Goal: Information Seeking & Learning: Check status

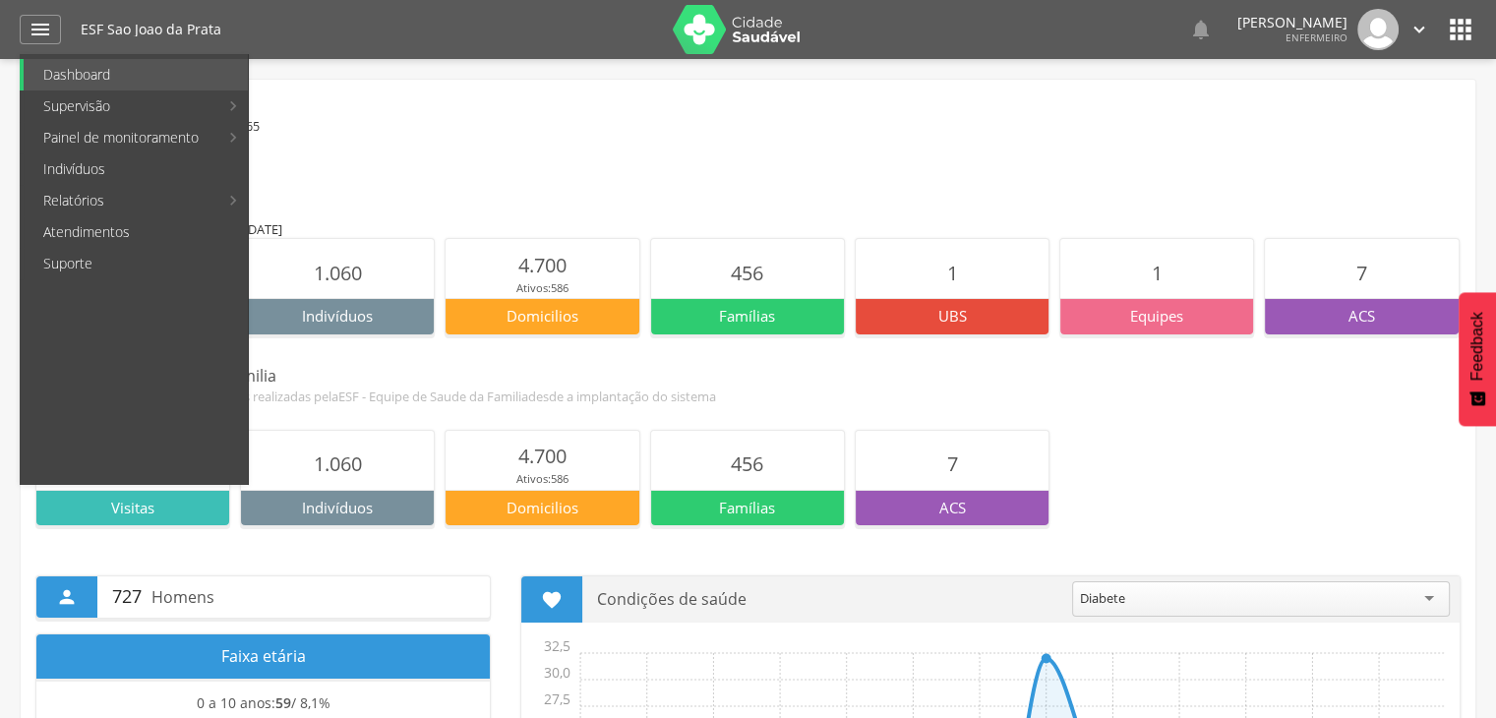
click at [572, 171] on link "Controle DCNT" at bounding box center [586, 168] width 221 height 31
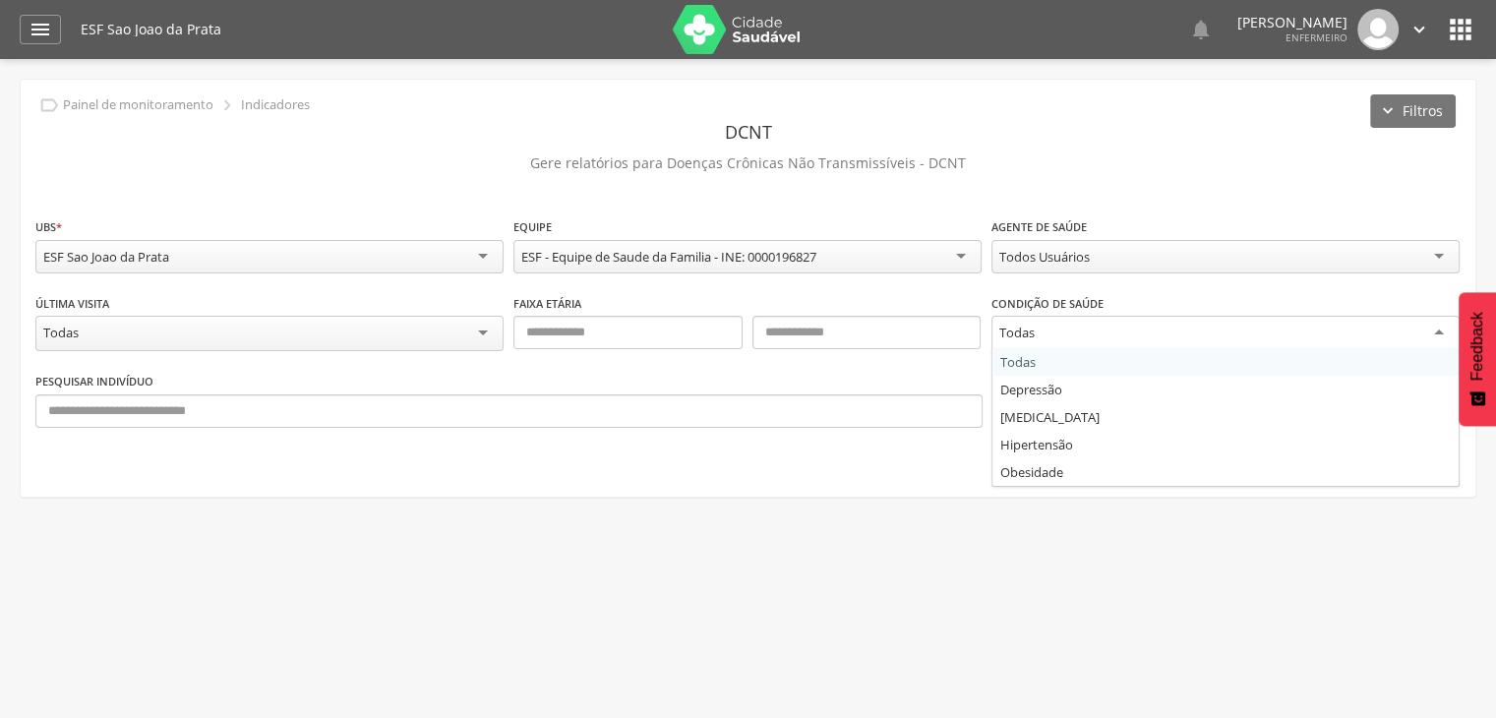
click at [1053, 339] on div "Todas" at bounding box center [1226, 333] width 468 height 35
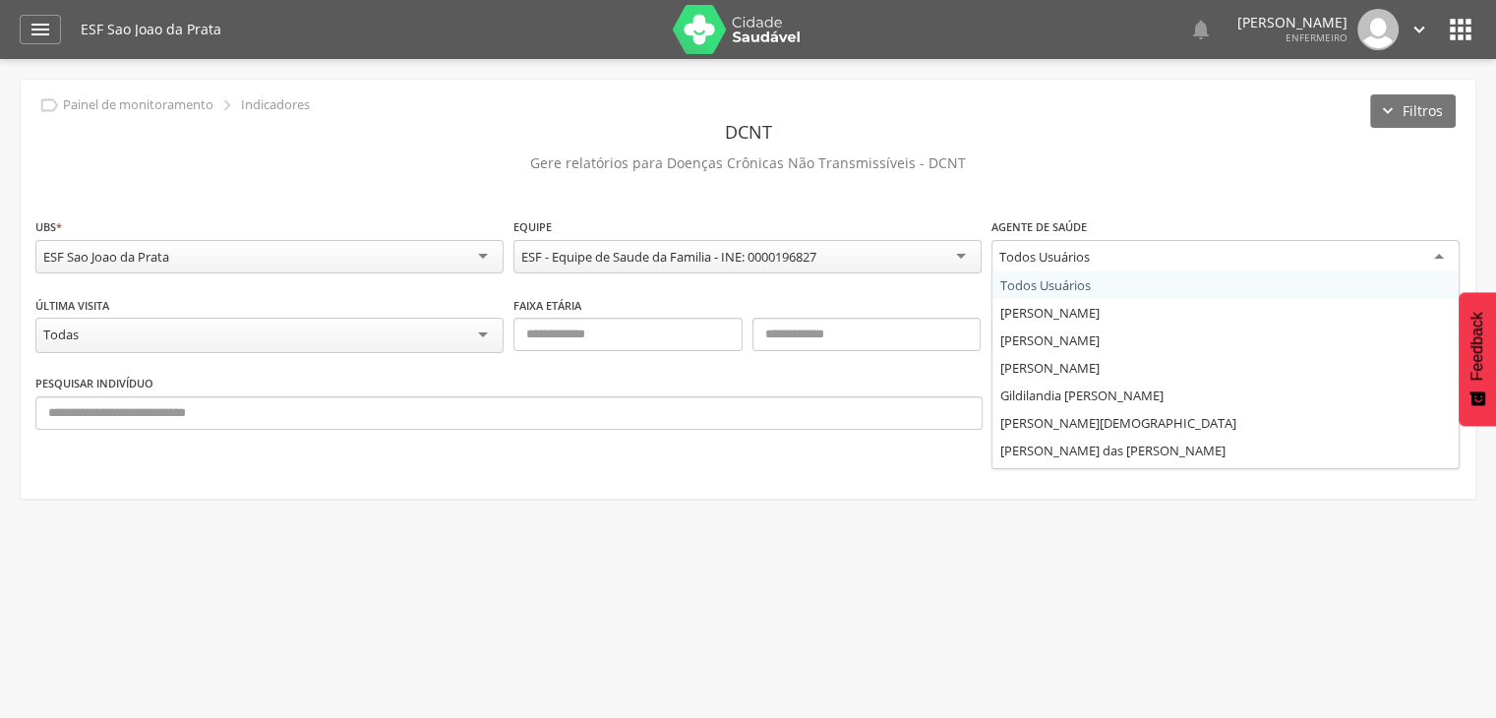
click at [1062, 242] on div "Todos Usuários" at bounding box center [1226, 257] width 468 height 35
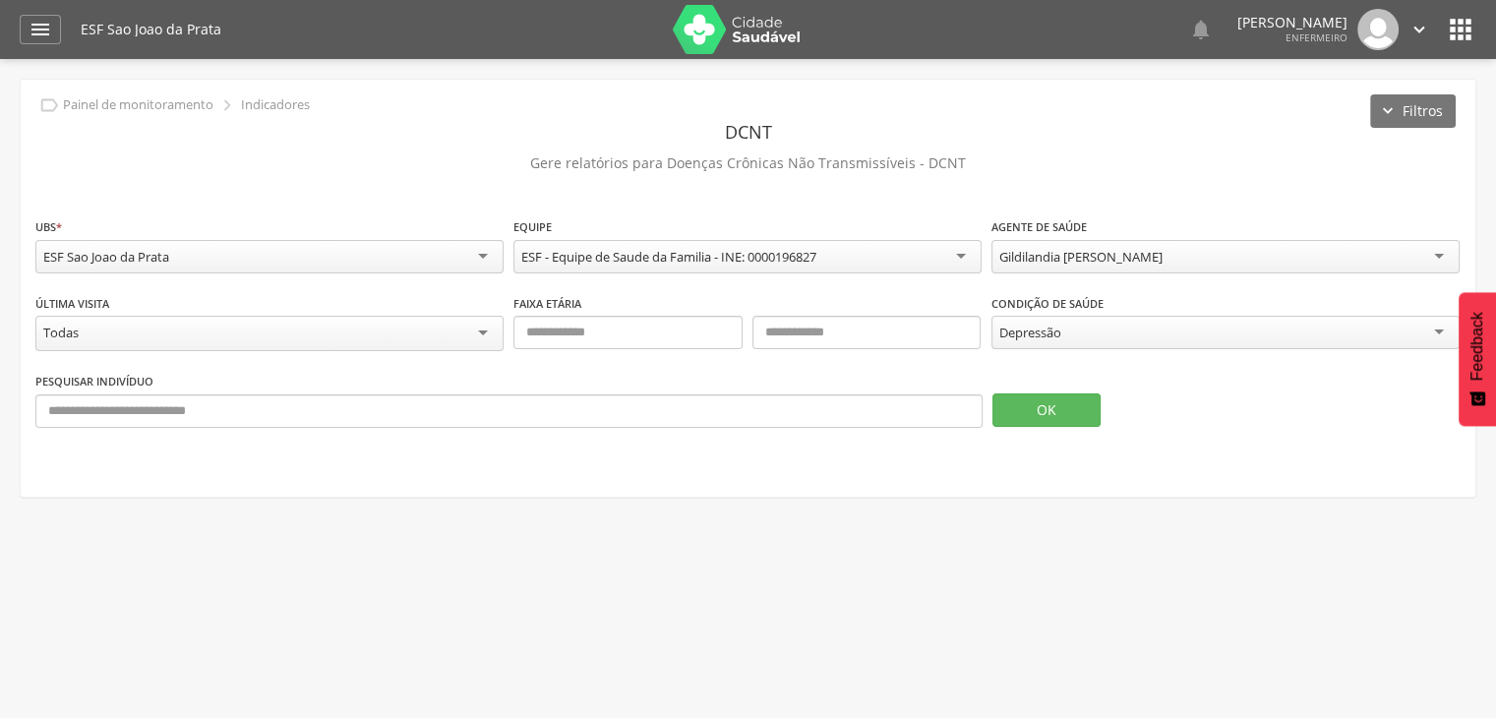
click at [1023, 377] on div "OK" at bounding box center [1226, 399] width 468 height 56
click at [1026, 403] on button "OK" at bounding box center [1046, 409] width 108 height 33
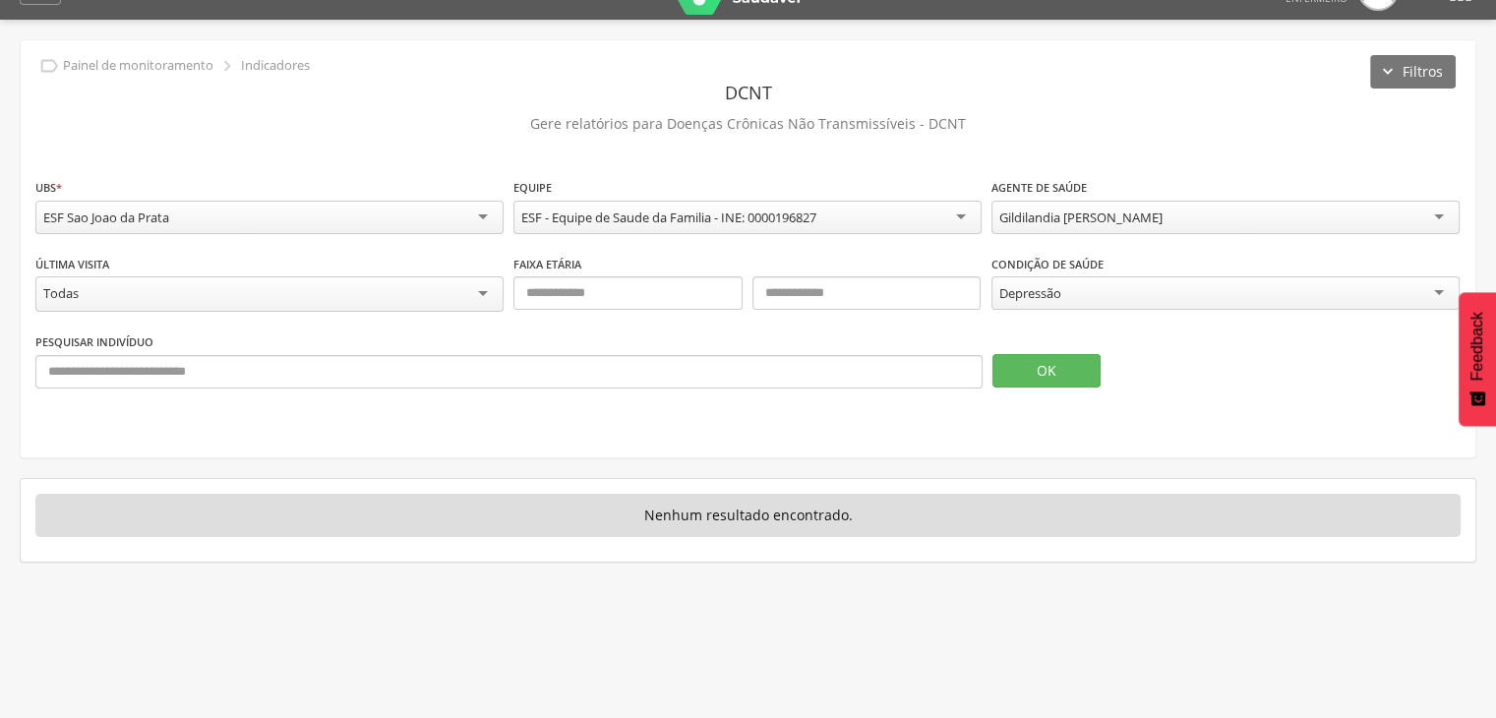
scroll to position [59, 0]
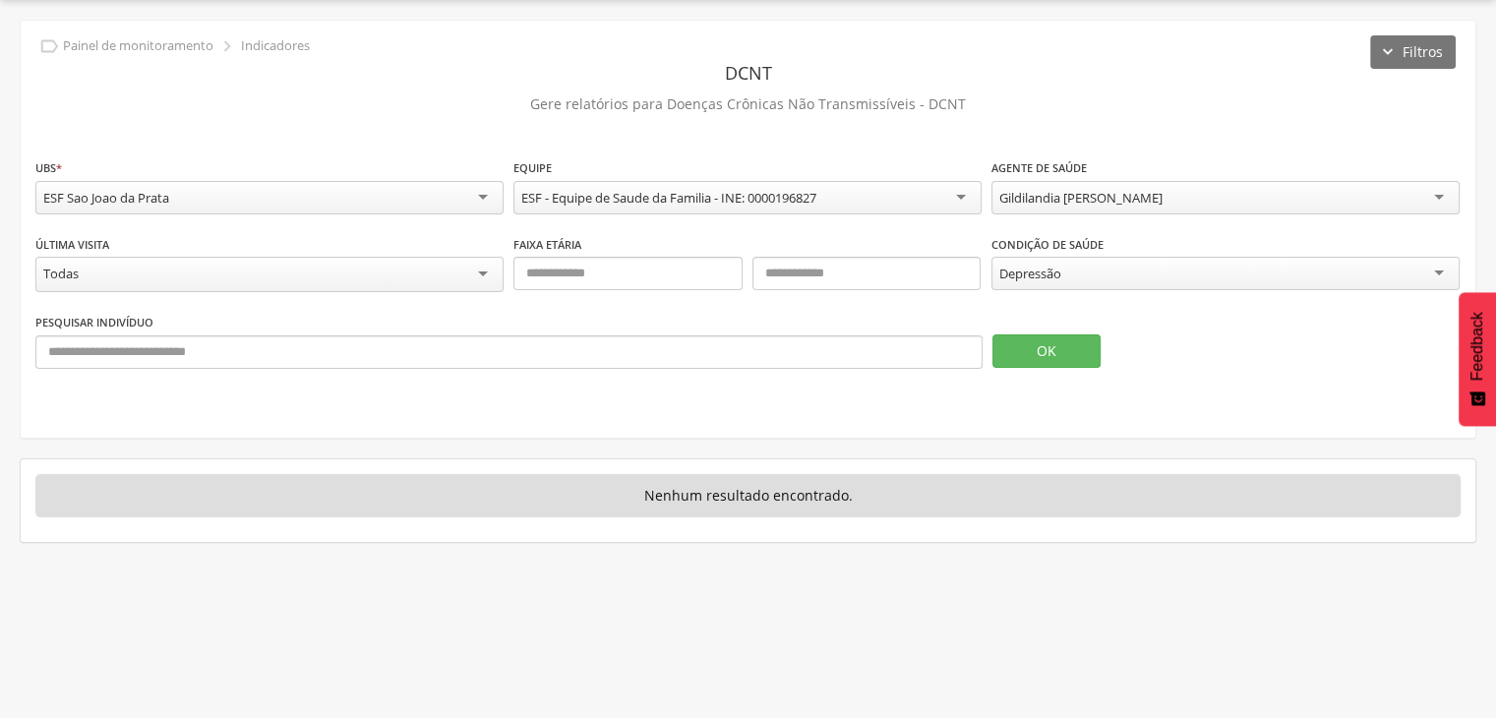
click at [1204, 284] on div "Depressão" at bounding box center [1226, 273] width 468 height 33
click at [1043, 354] on button "OK" at bounding box center [1046, 350] width 108 height 33
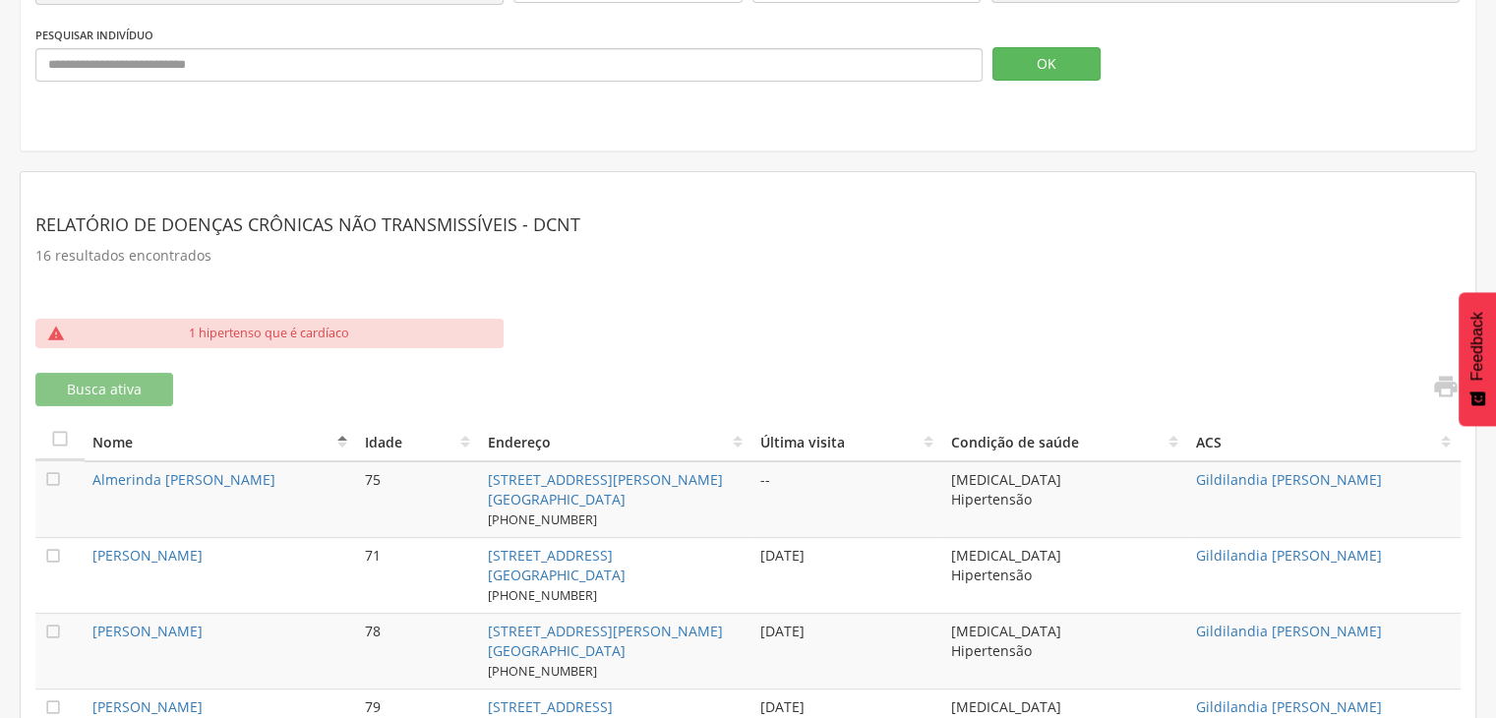
scroll to position [256, 0]
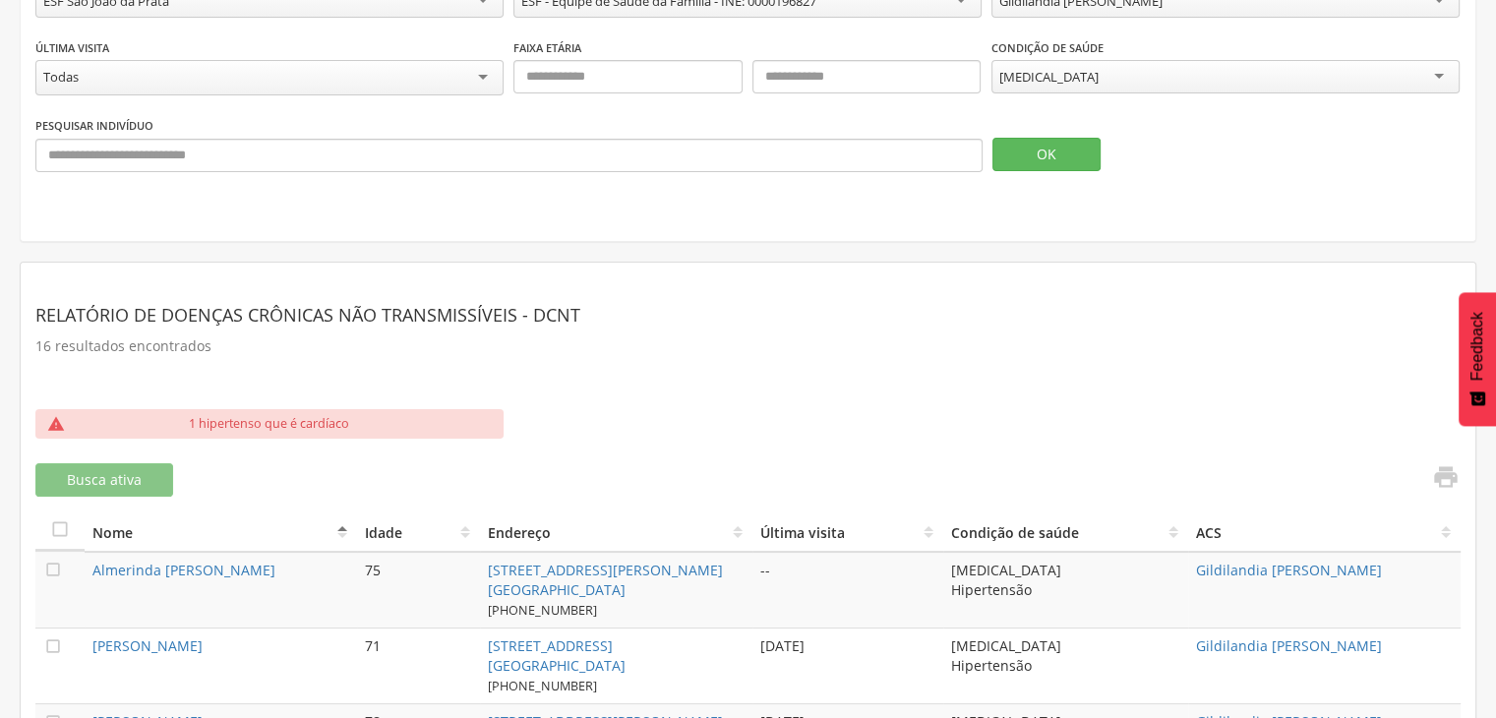
click at [1450, 477] on icon "" at bounding box center [1446, 477] width 28 height 28
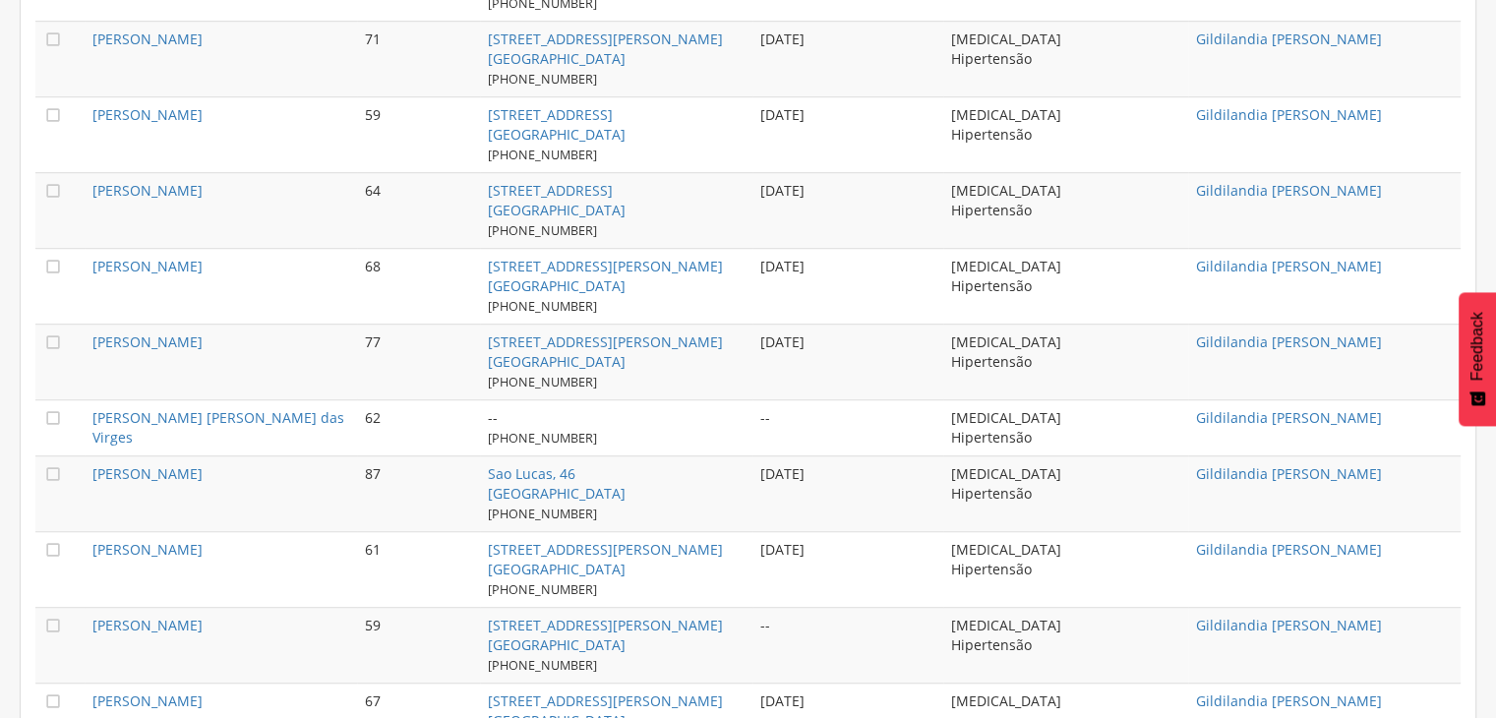
scroll to position [1309, 0]
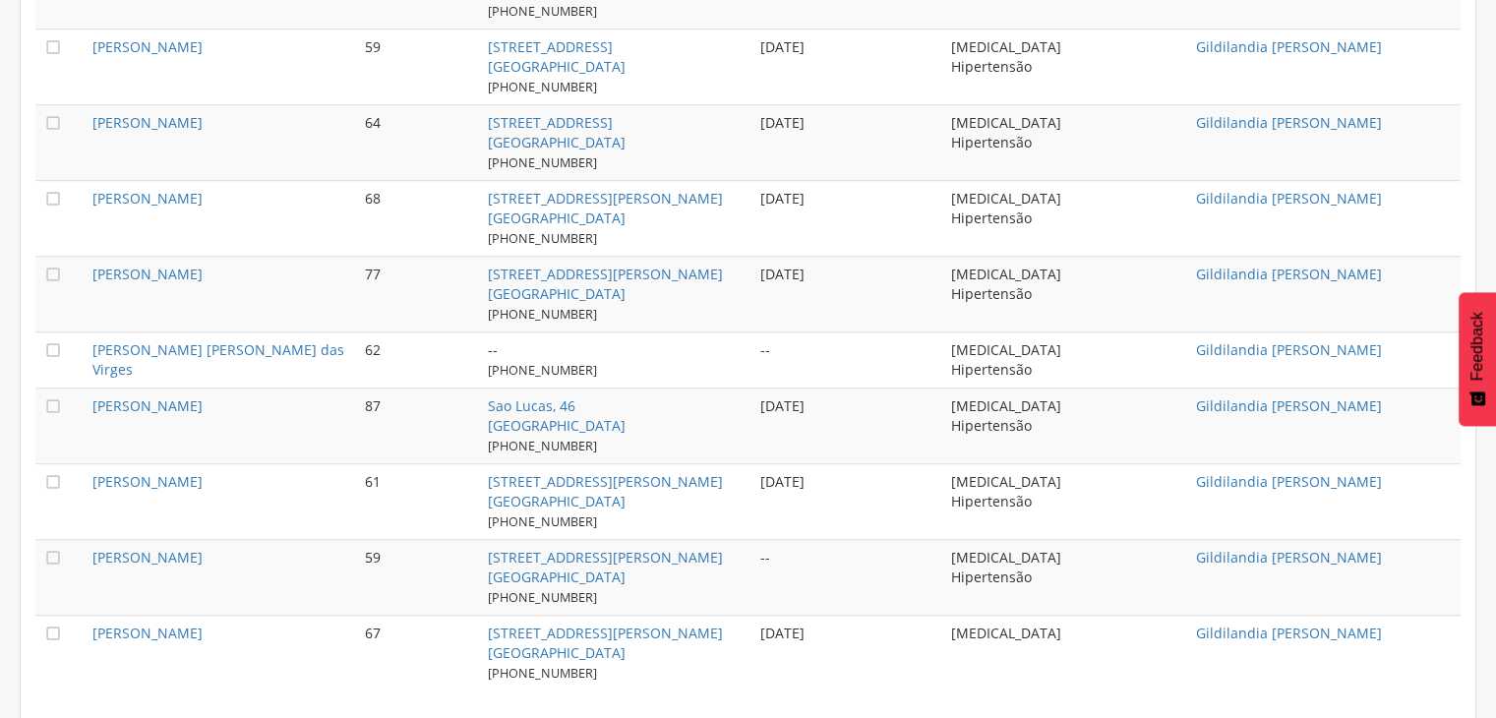
click at [1424, 631] on td "Gildilandia [PERSON_NAME]" at bounding box center [1324, 653] width 272 height 76
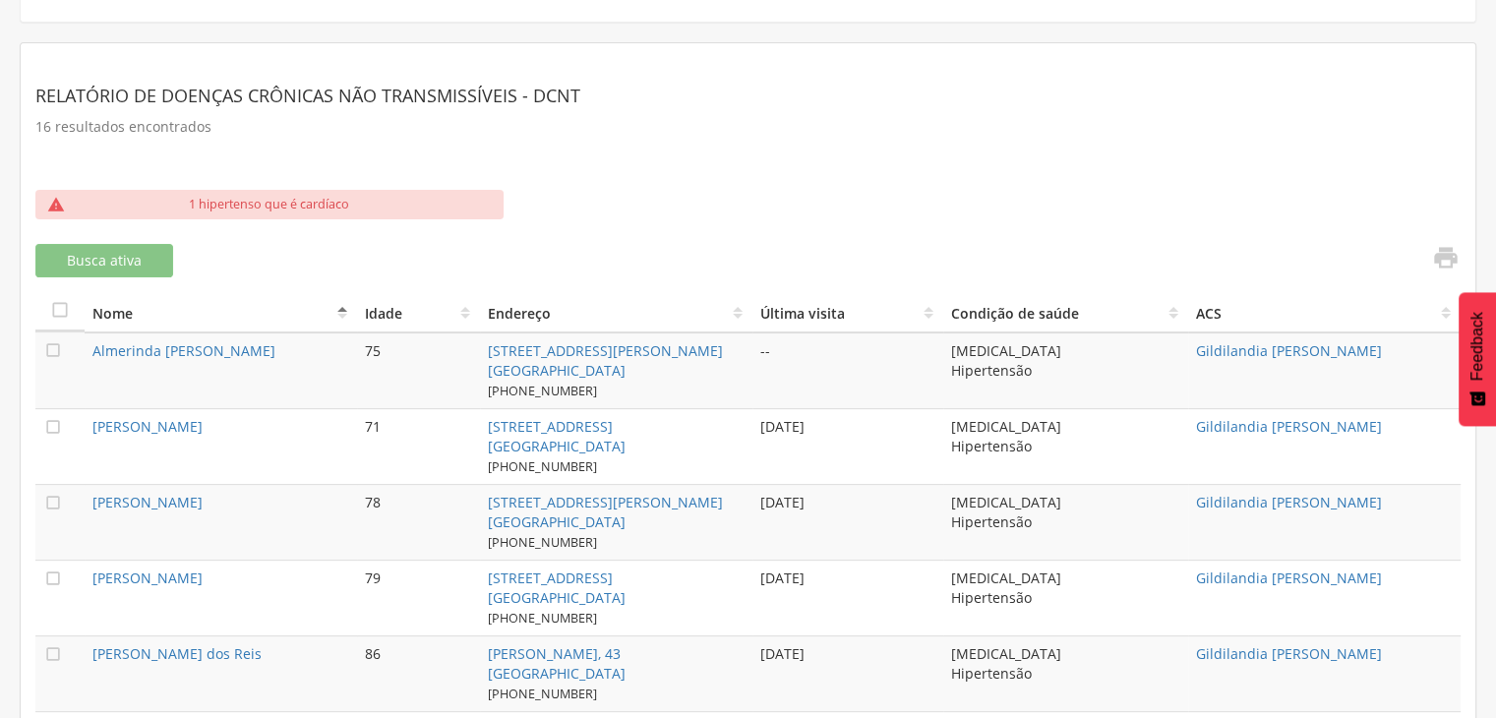
scroll to position [387, 0]
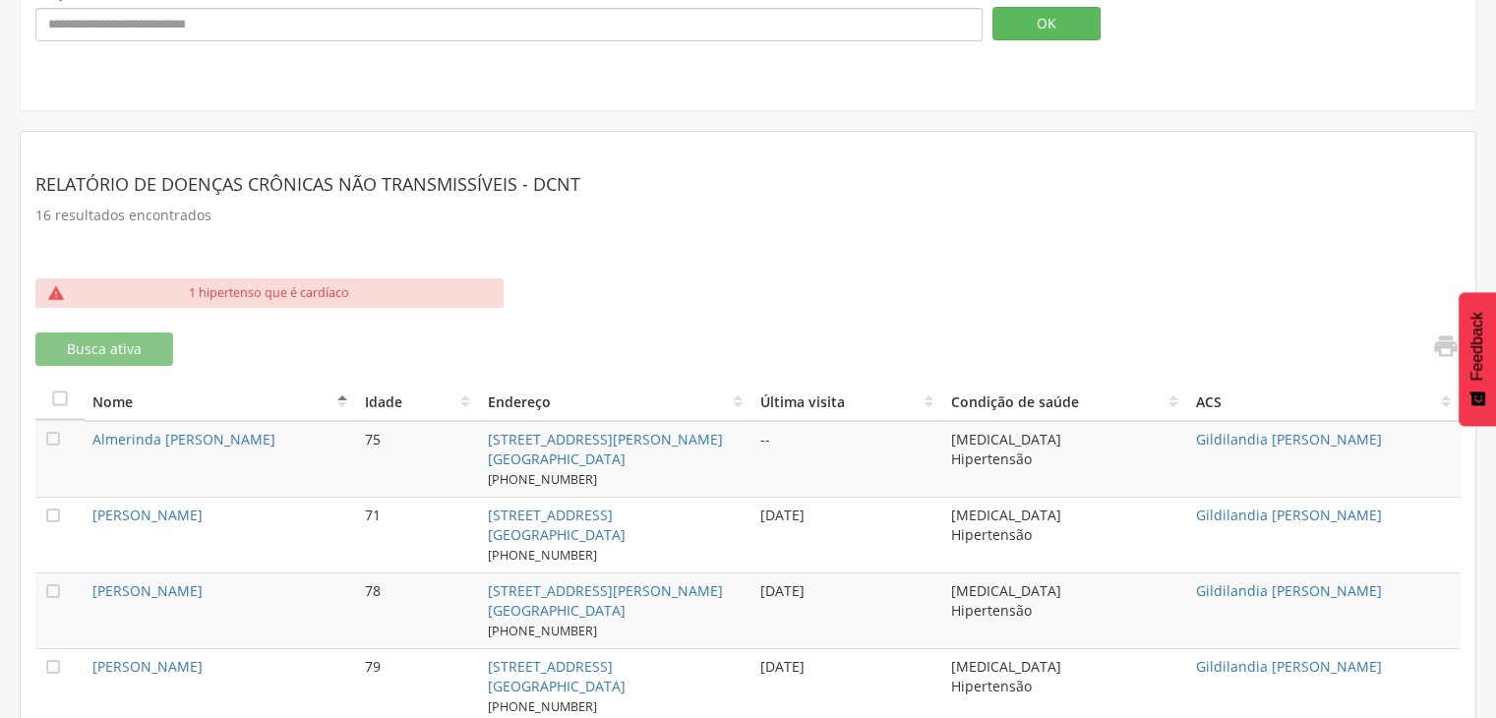
drag, startPoint x: 1424, startPoint y: 631, endPoint x: 81, endPoint y: 427, distance: 1359.0
click at [81, 427] on td "" at bounding box center [59, 459] width 49 height 77
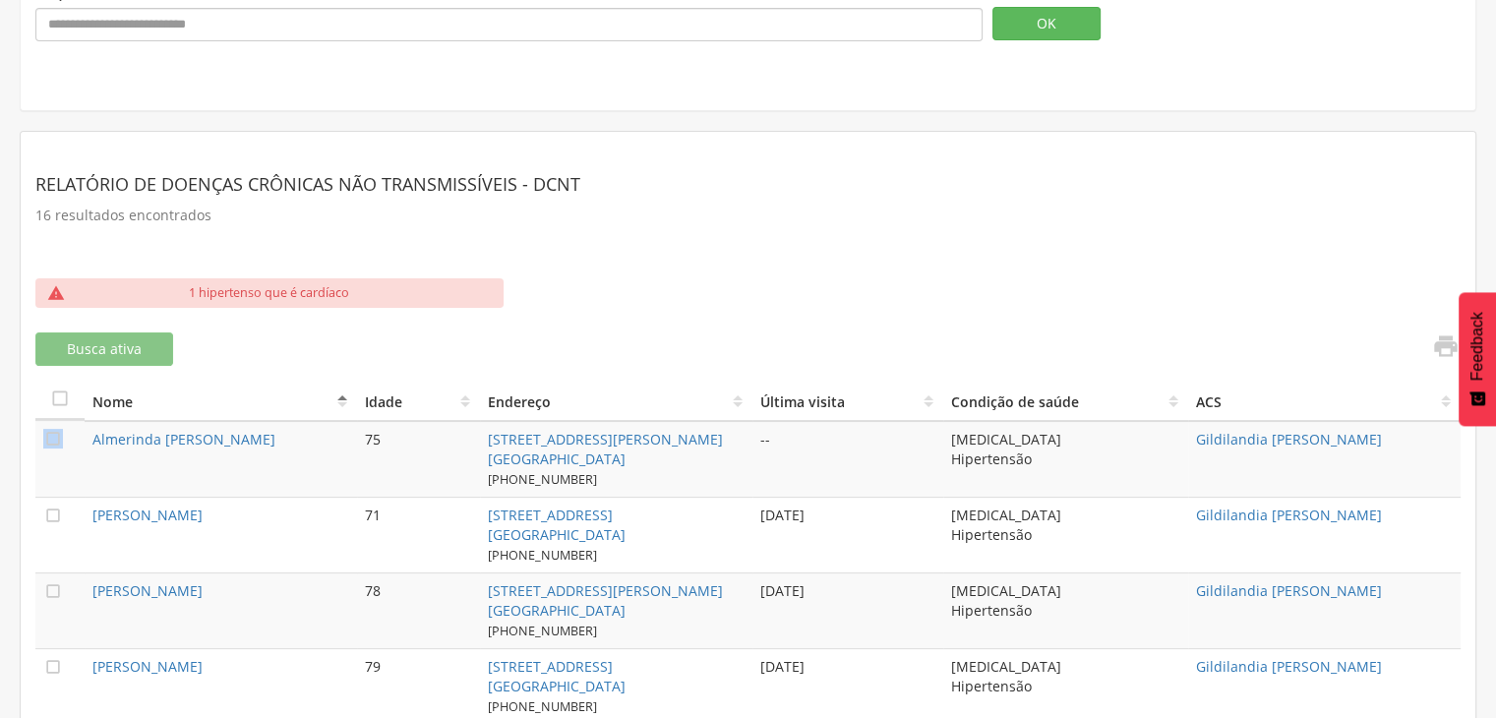
click at [350, 501] on td "[PERSON_NAME]" at bounding box center [221, 535] width 272 height 76
drag, startPoint x: 90, startPoint y: 429, endPoint x: 148, endPoint y: 451, distance: 61.9
click at [91, 430] on td "Almerinda [PERSON_NAME]" at bounding box center [221, 459] width 272 height 77
drag, startPoint x: 148, startPoint y: 451, endPoint x: 196, endPoint y: 461, distance: 49.4
click at [186, 459] on td "Almerinda [PERSON_NAME]" at bounding box center [221, 459] width 272 height 77
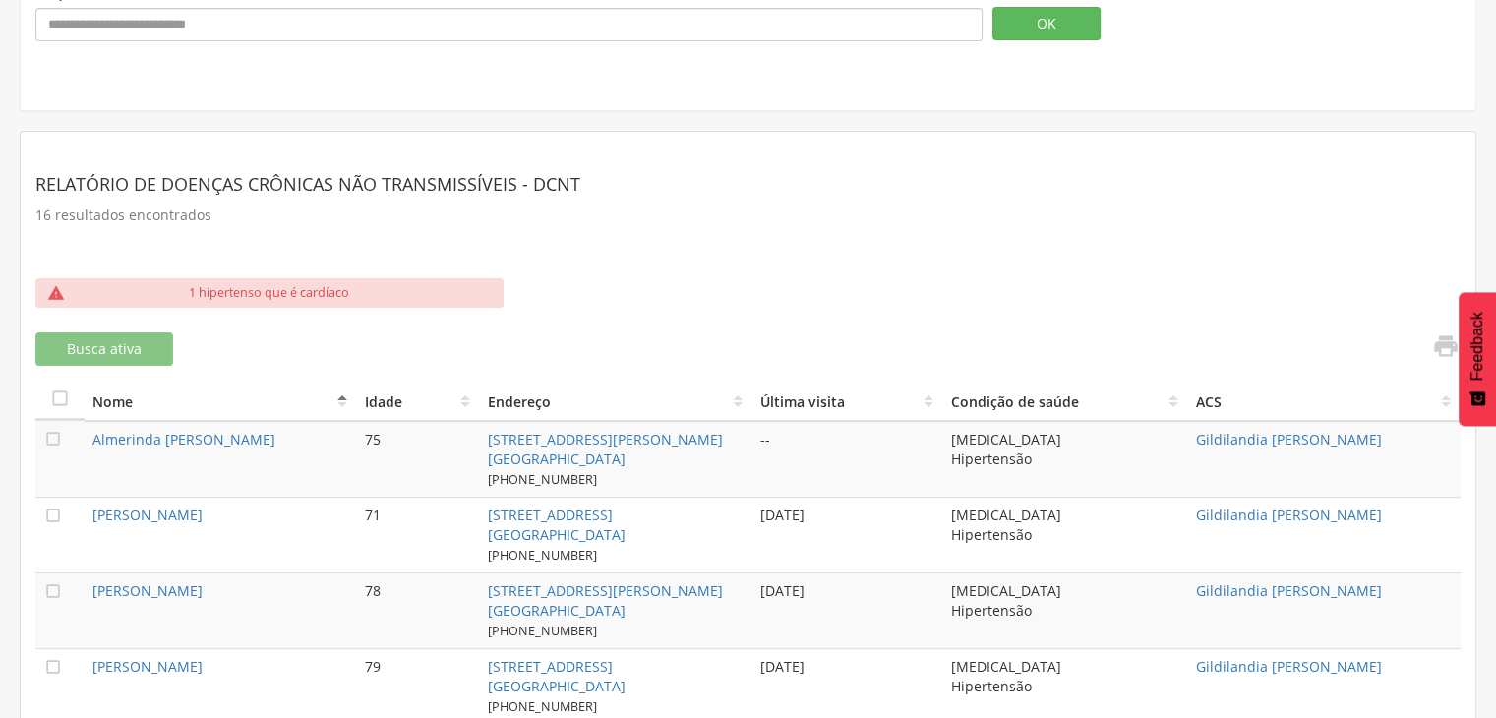
click at [196, 461] on td "Almerinda [PERSON_NAME]" at bounding box center [221, 459] width 272 height 77
drag, startPoint x: 312, startPoint y: 441, endPoint x: 147, endPoint y: 440, distance: 165.3
click at [312, 451] on td "Almerinda [PERSON_NAME]" at bounding box center [221, 459] width 272 height 77
click at [303, 448] on td "Almerinda [PERSON_NAME]" at bounding box center [221, 459] width 272 height 77
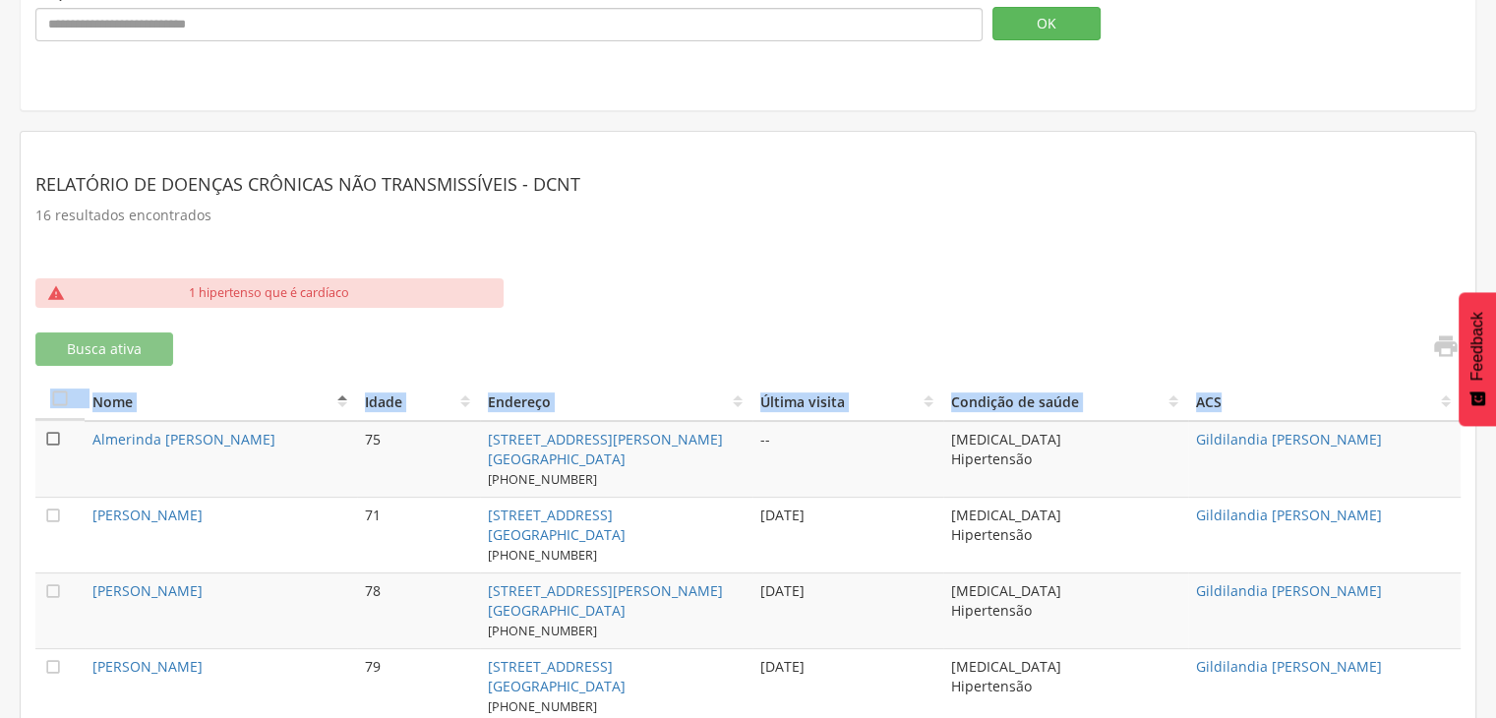
click at [51, 430] on icon "" at bounding box center [53, 439] width 20 height 20
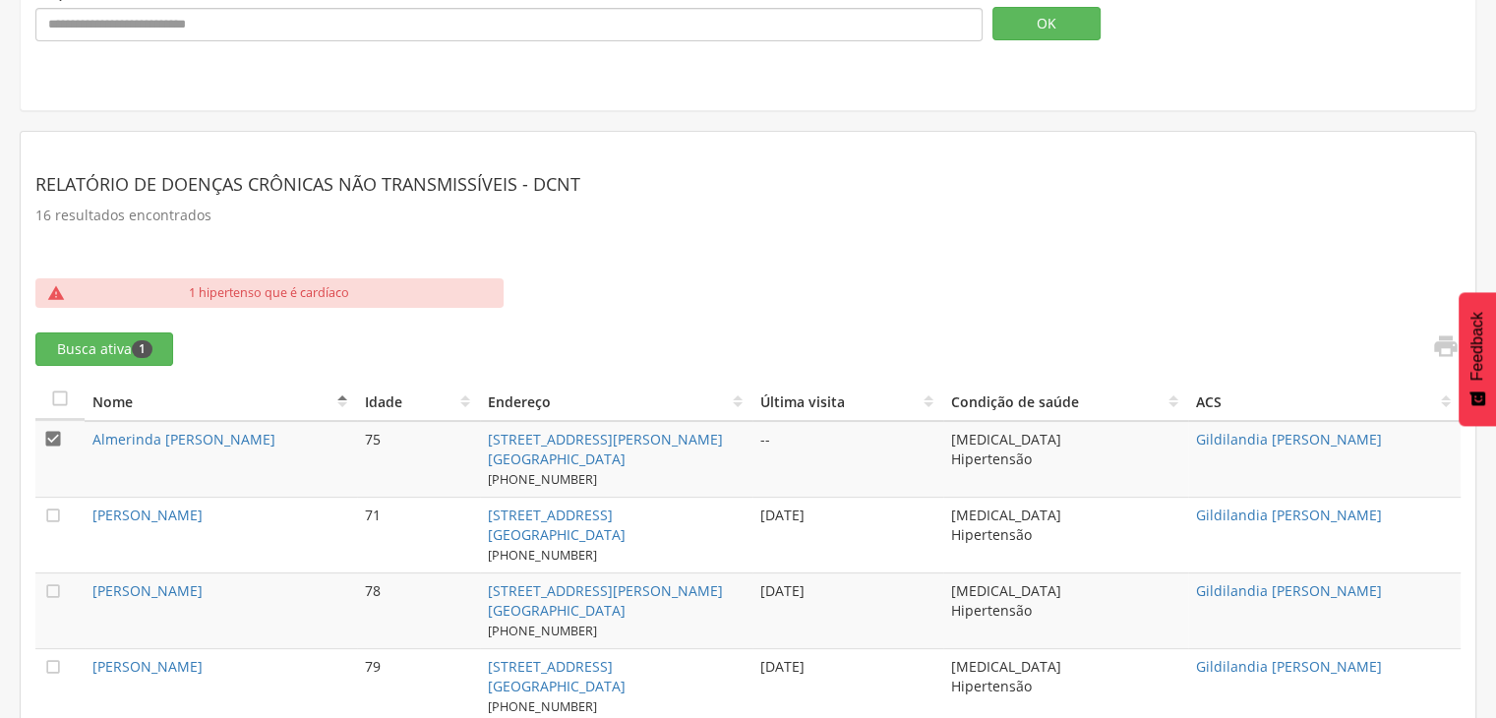
click at [51, 430] on icon "" at bounding box center [53, 439] width 20 height 20
click at [51, 430] on icon "" at bounding box center [53, 439] width 20 height 20
click at [51, 430] on icon "" at bounding box center [53, 439] width 20 height 20
click at [51, 430] on icon "" at bounding box center [53, 439] width 20 height 20
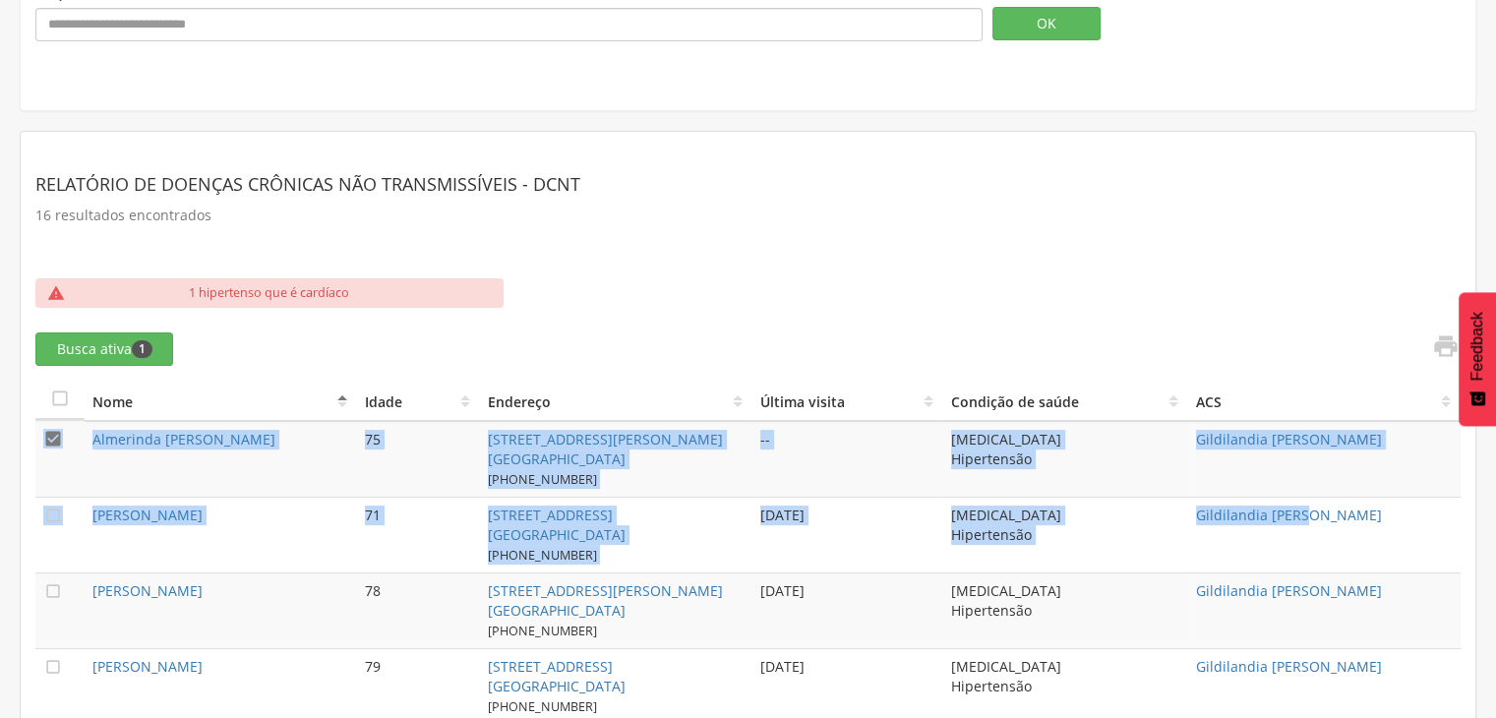
drag, startPoint x: 51, startPoint y: 430, endPoint x: 1306, endPoint y: 561, distance: 1261.9
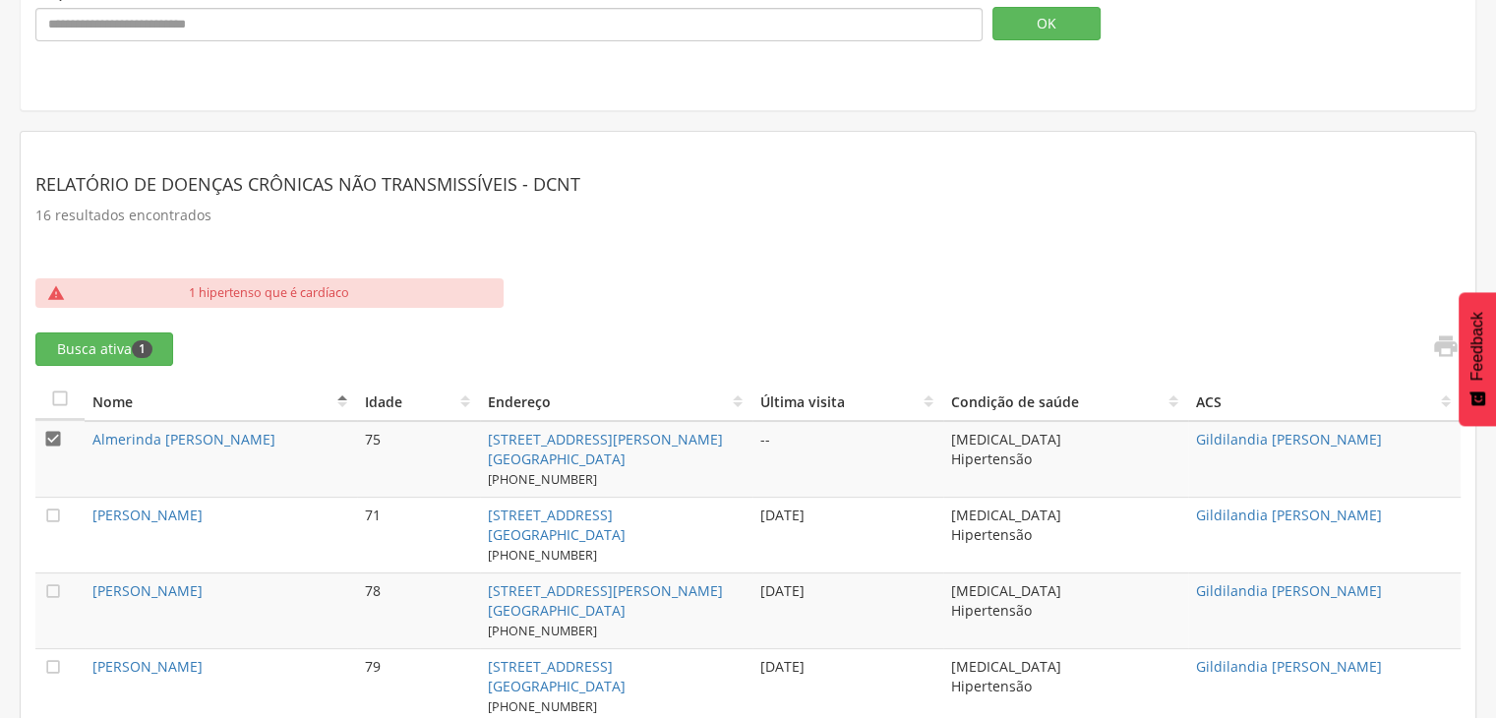
drag, startPoint x: 1310, startPoint y: 587, endPoint x: 897, endPoint y: 615, distance: 414.0
click at [897, 615] on td "[DATE]" at bounding box center [847, 610] width 191 height 76
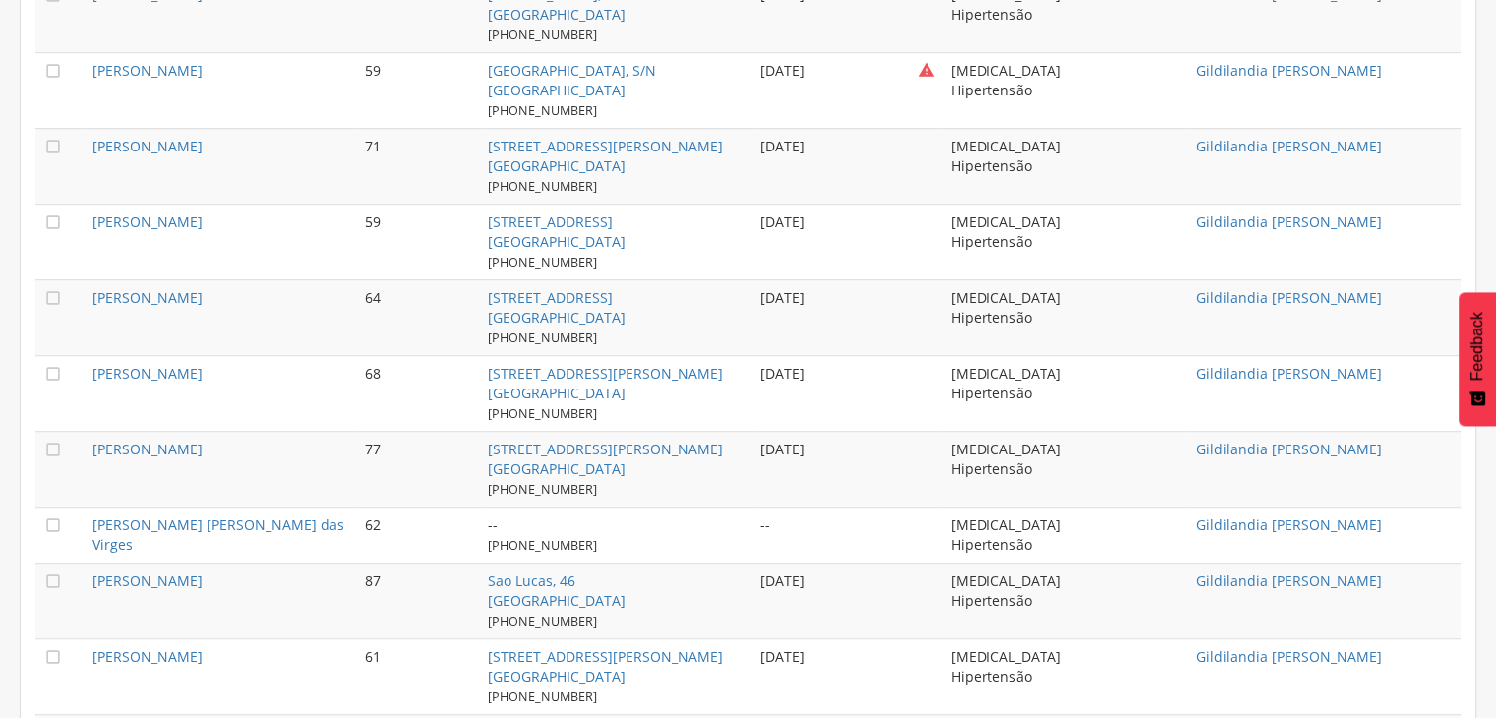
scroll to position [1310, 0]
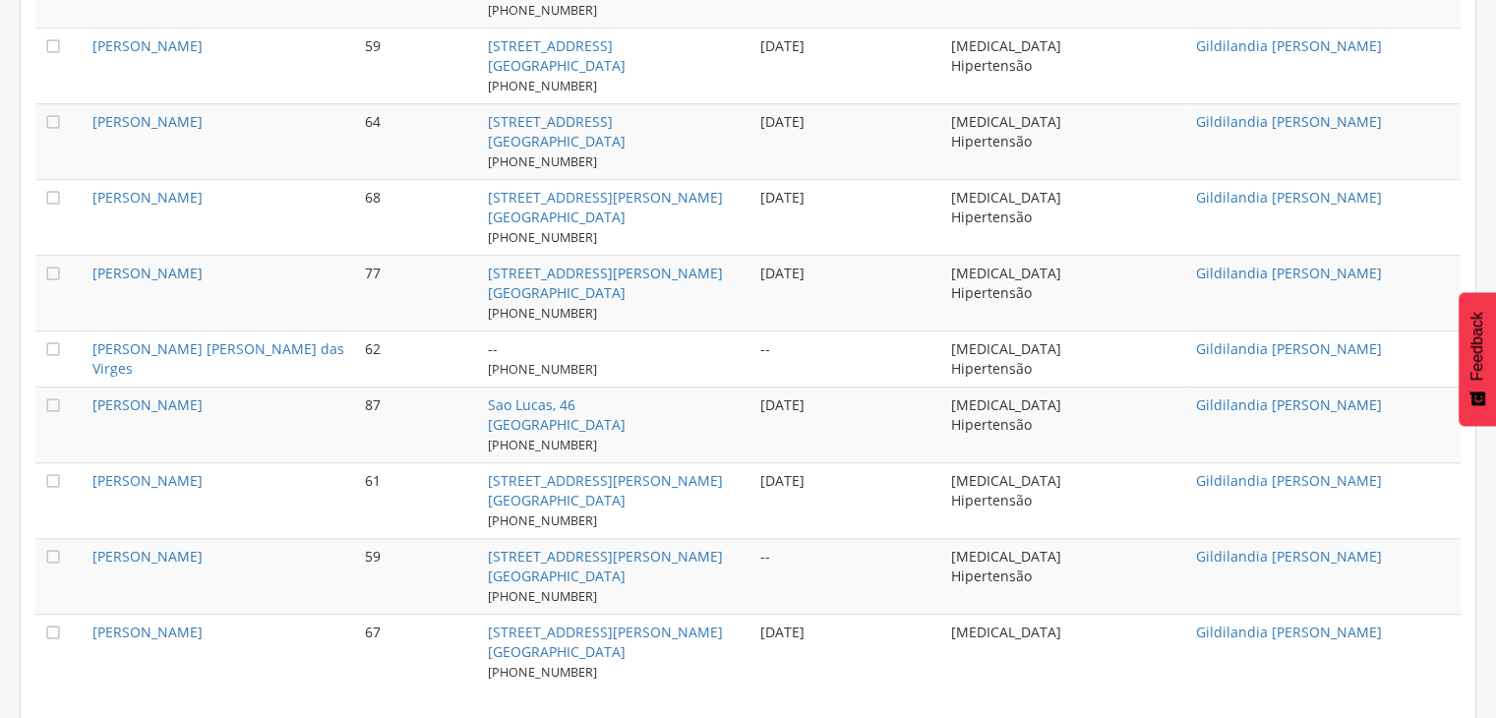
drag, startPoint x: 1408, startPoint y: 611, endPoint x: 1370, endPoint y: 613, distance: 37.4
click at [1401, 614] on td "Gildilandia [PERSON_NAME]" at bounding box center [1324, 652] width 272 height 76
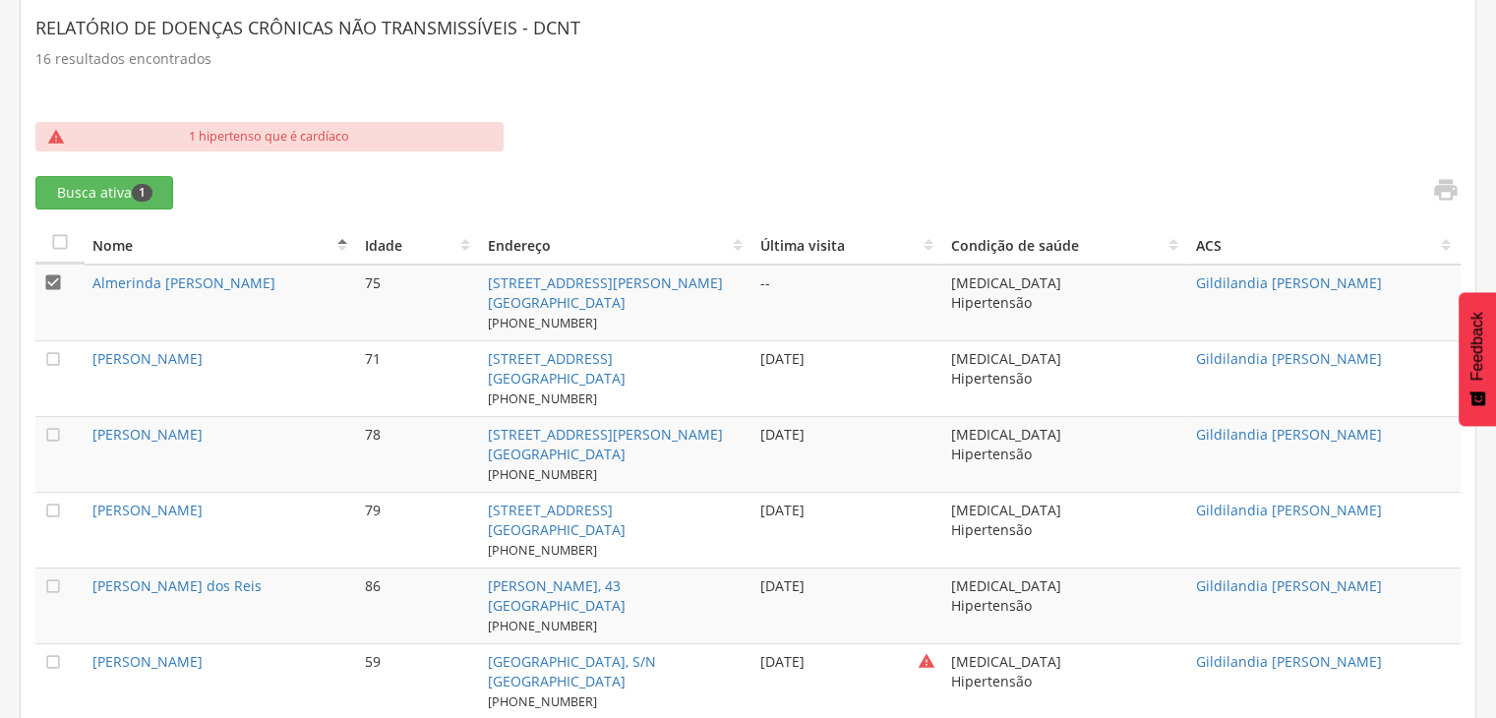
scroll to position [0, 0]
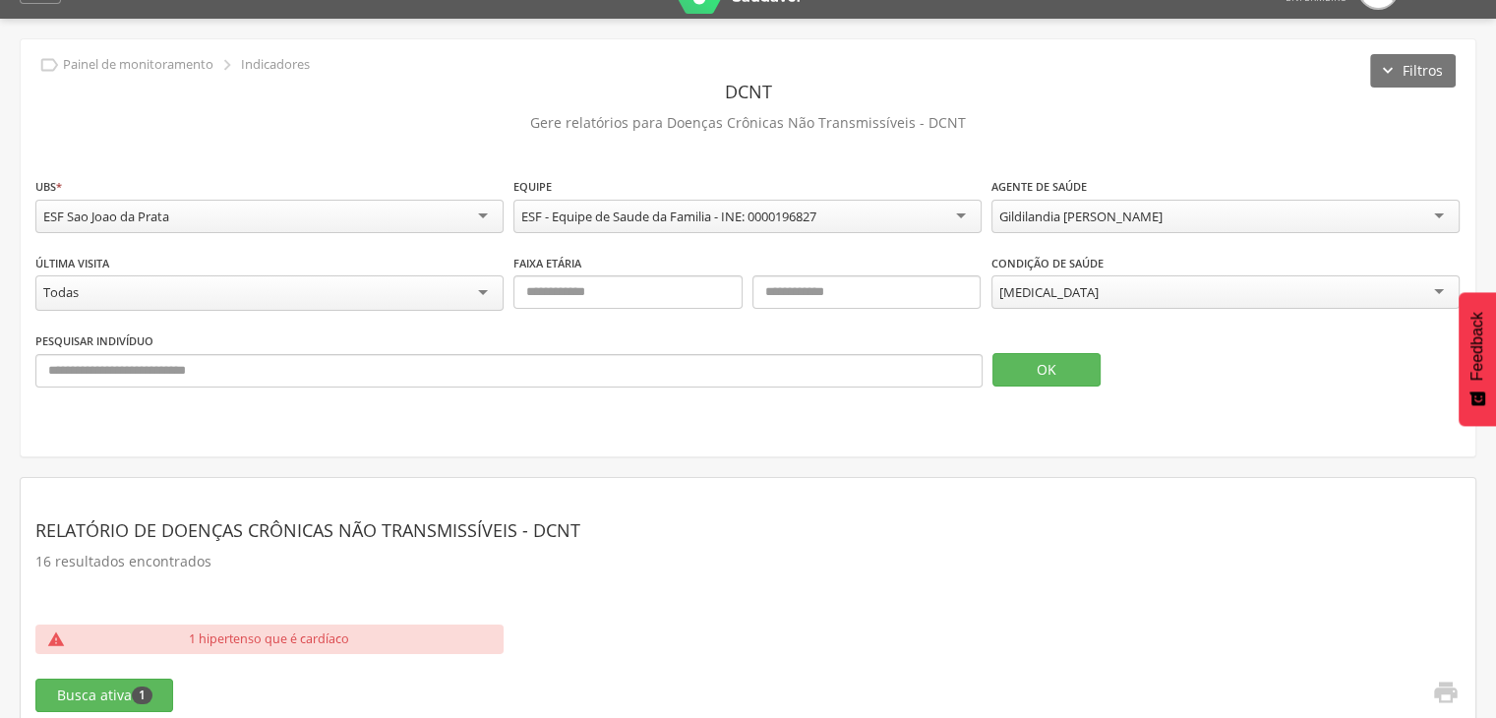
drag, startPoint x: 1370, startPoint y: 613, endPoint x: 130, endPoint y: 702, distance: 1243.6
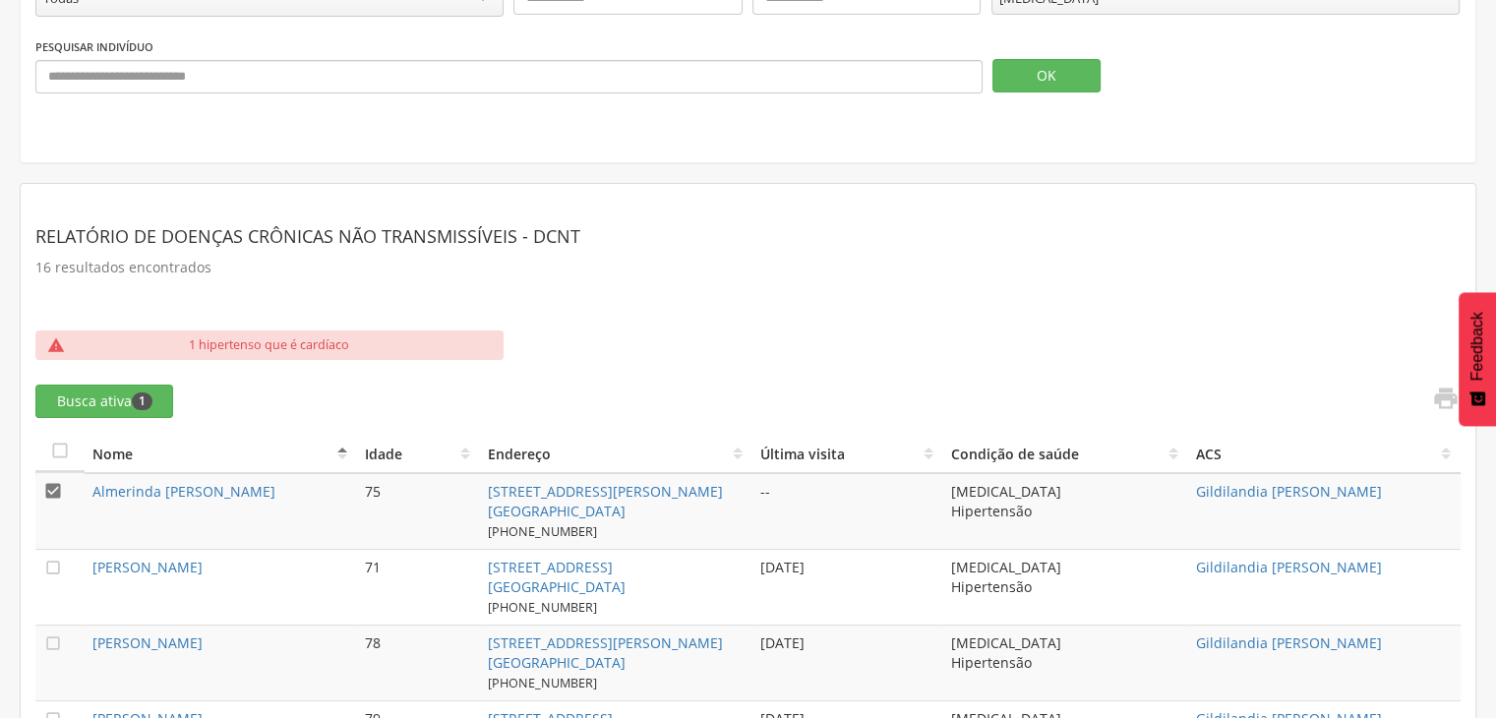
scroll to position [412, 0]
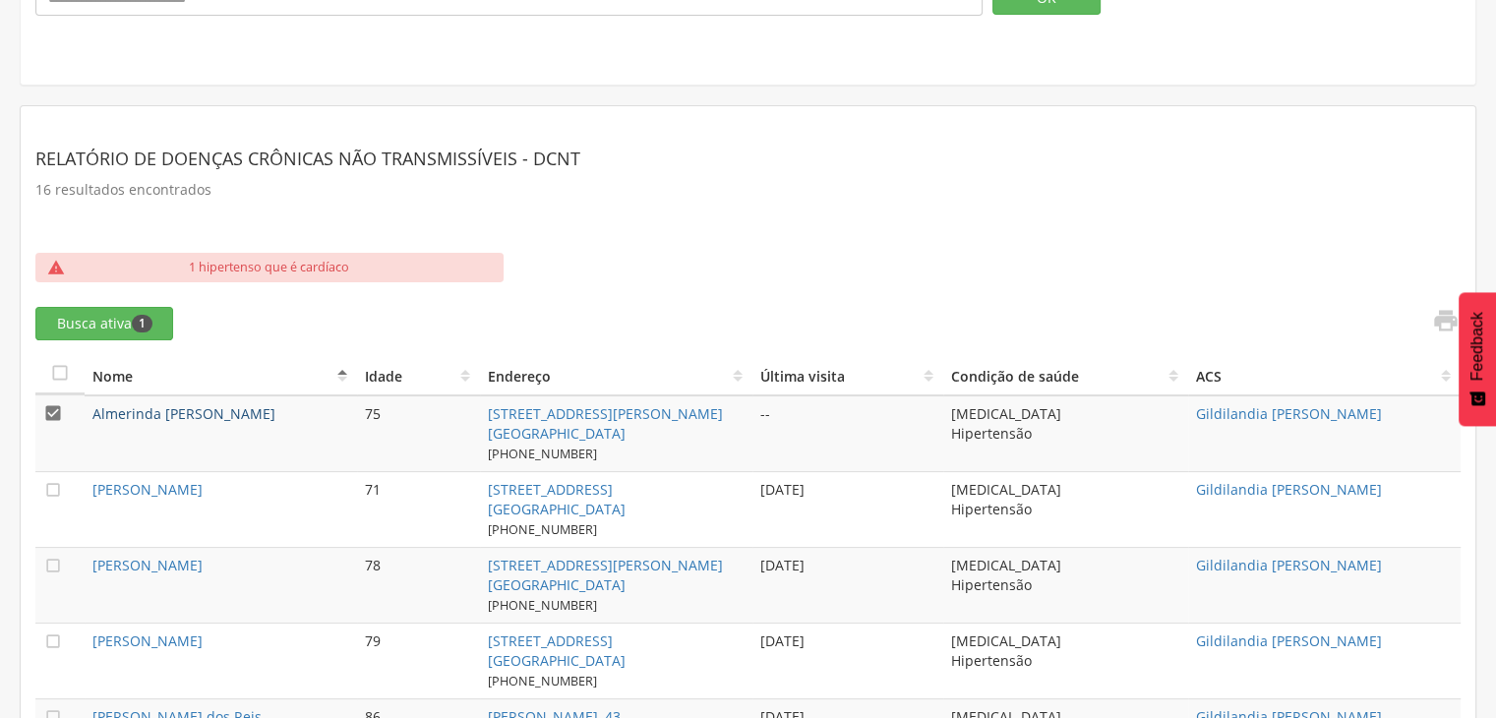
copy div " Nome Idade Endereço Última visita Condição de saúde ACS  Almerinda Bernadina…"
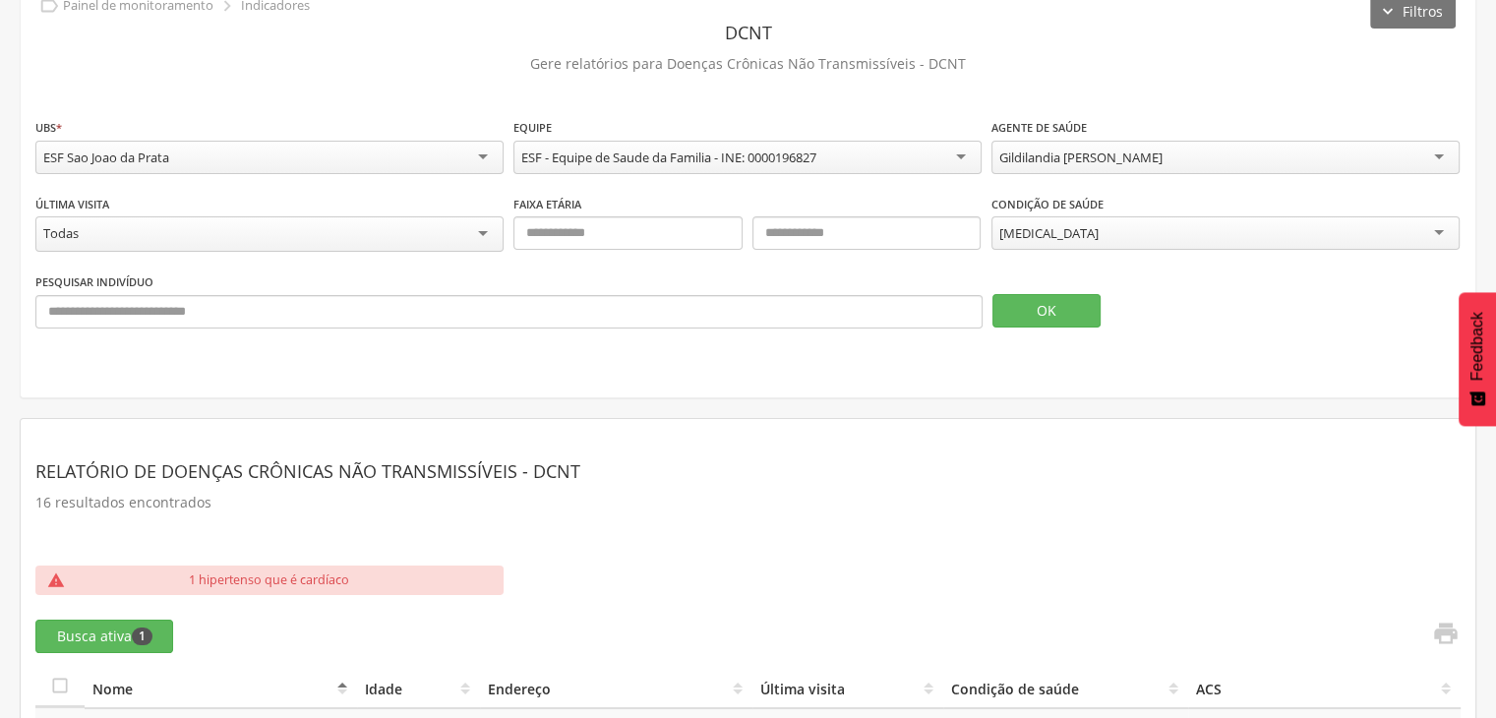
scroll to position [98, 0]
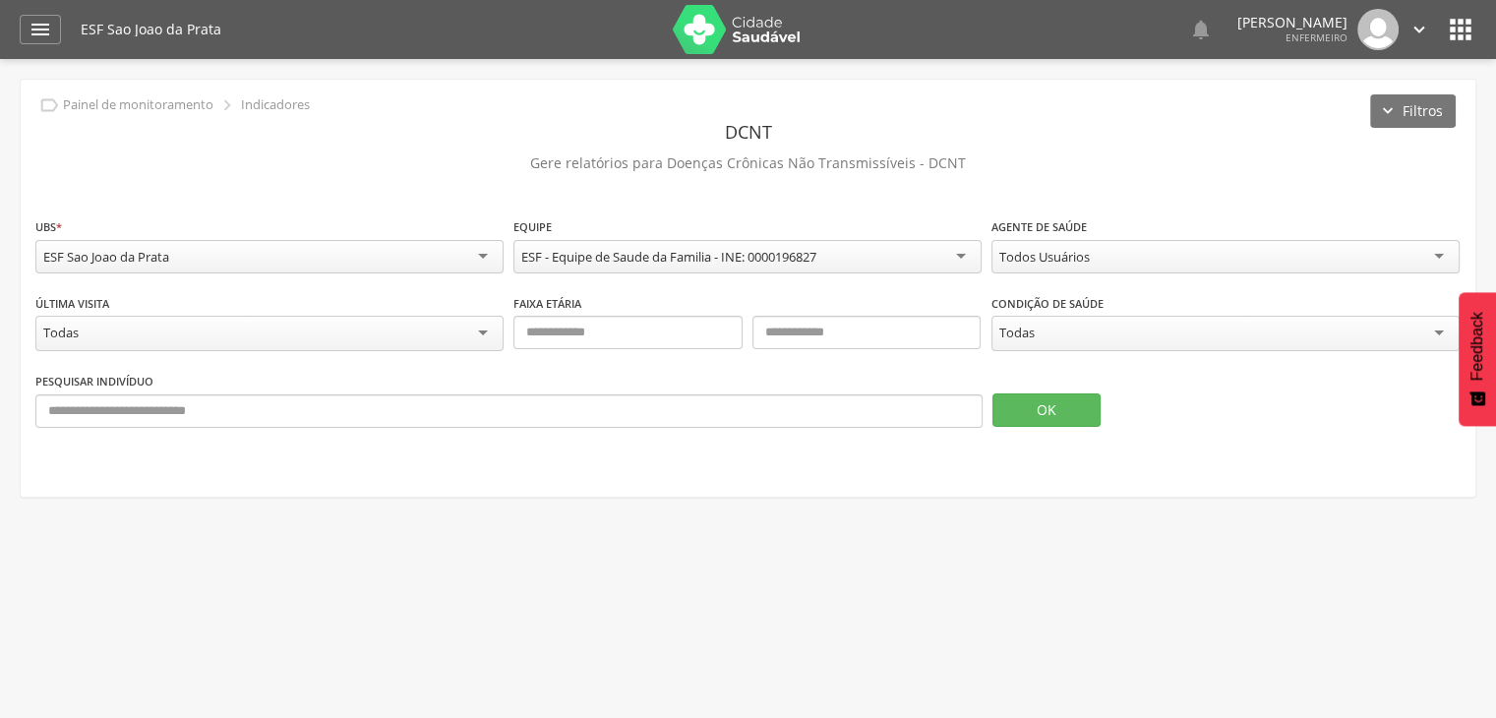
click at [1093, 256] on div "Todos Usuários" at bounding box center [1226, 256] width 468 height 33
click at [1035, 347] on div "Todas" at bounding box center [1226, 336] width 468 height 40
click at [1035, 347] on div "Todas Todas Depressão [MEDICAL_DATA] Hipertensão Obesidade" at bounding box center [1226, 335] width 468 height 38
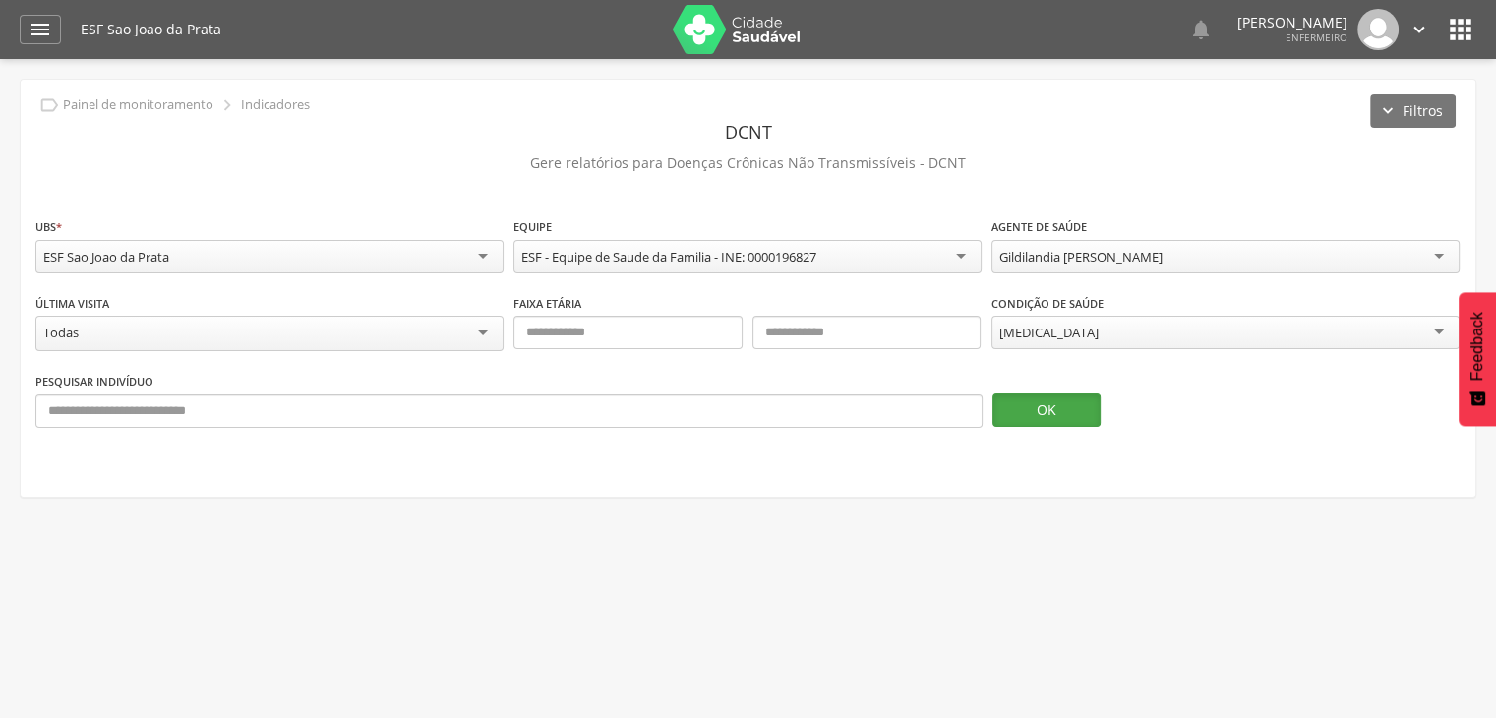
click at [1024, 410] on button "OK" at bounding box center [1046, 409] width 108 height 33
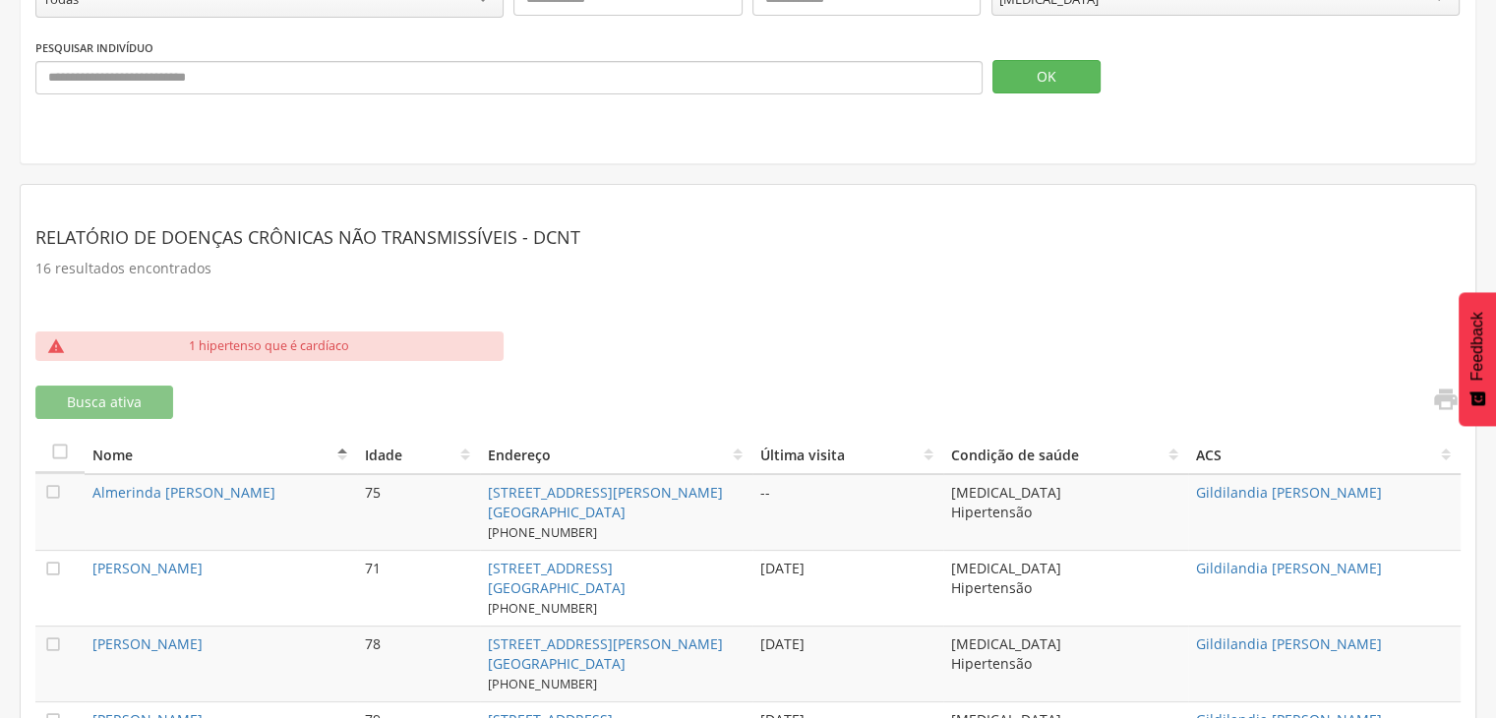
scroll to position [424, 0]
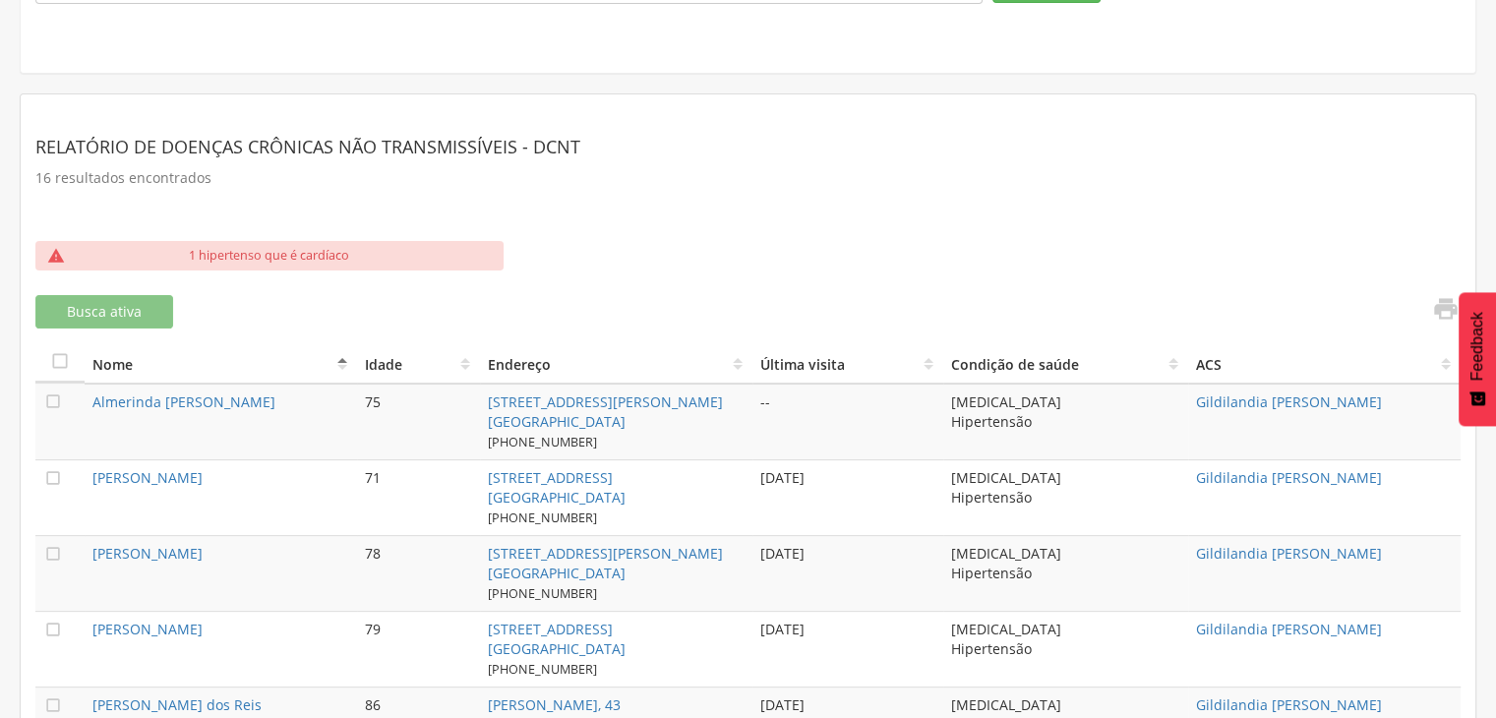
click at [341, 364] on th "Nome" at bounding box center [221, 363] width 272 height 40
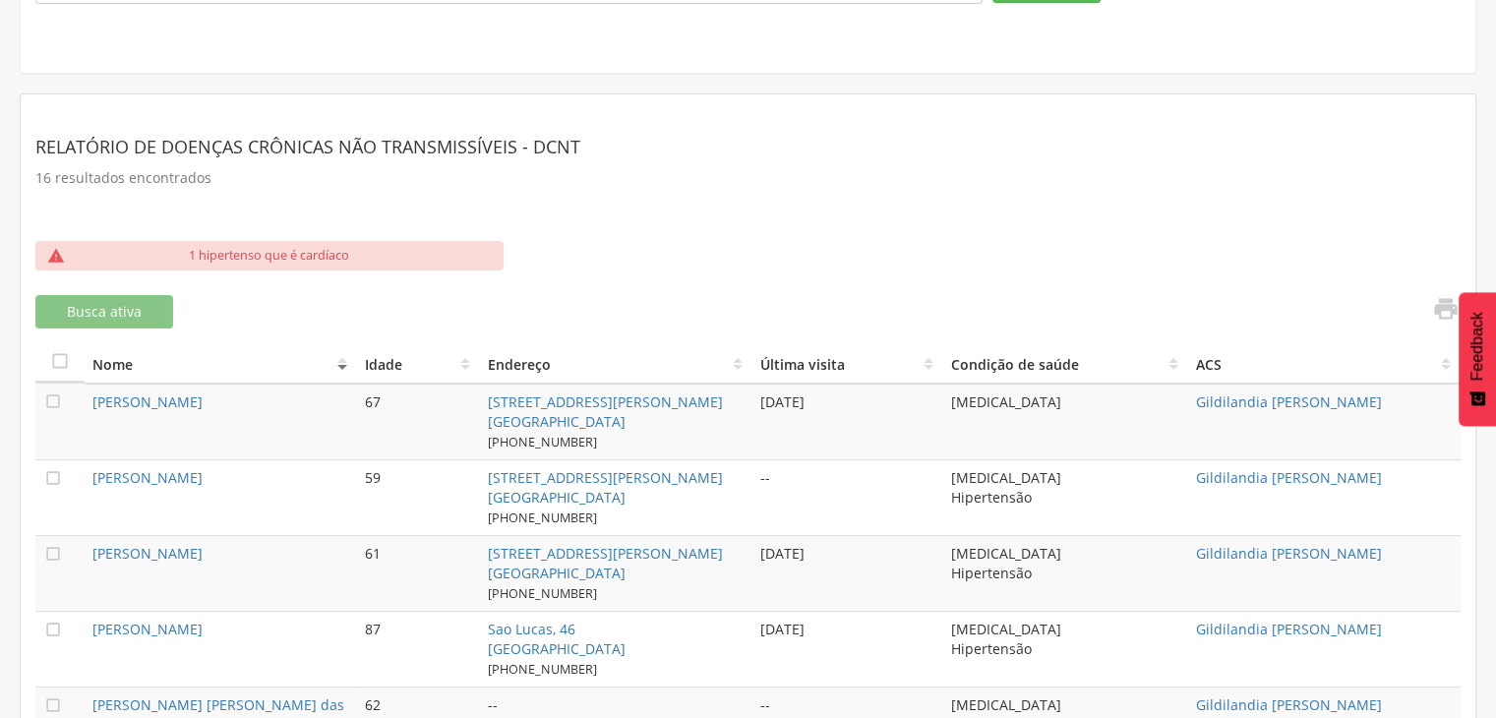
click at [341, 364] on th "Nome" at bounding box center [221, 363] width 272 height 40
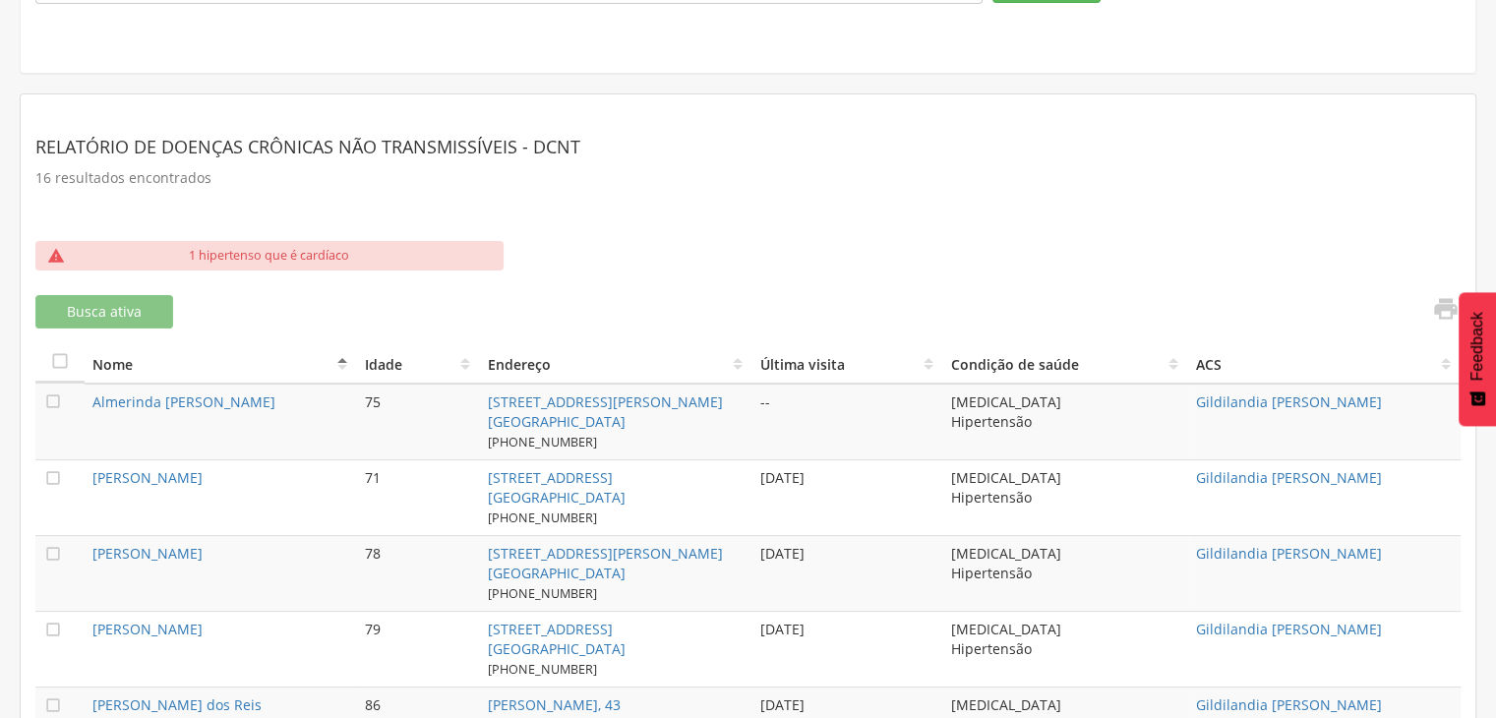
click at [341, 364] on th "Nome" at bounding box center [221, 363] width 272 height 40
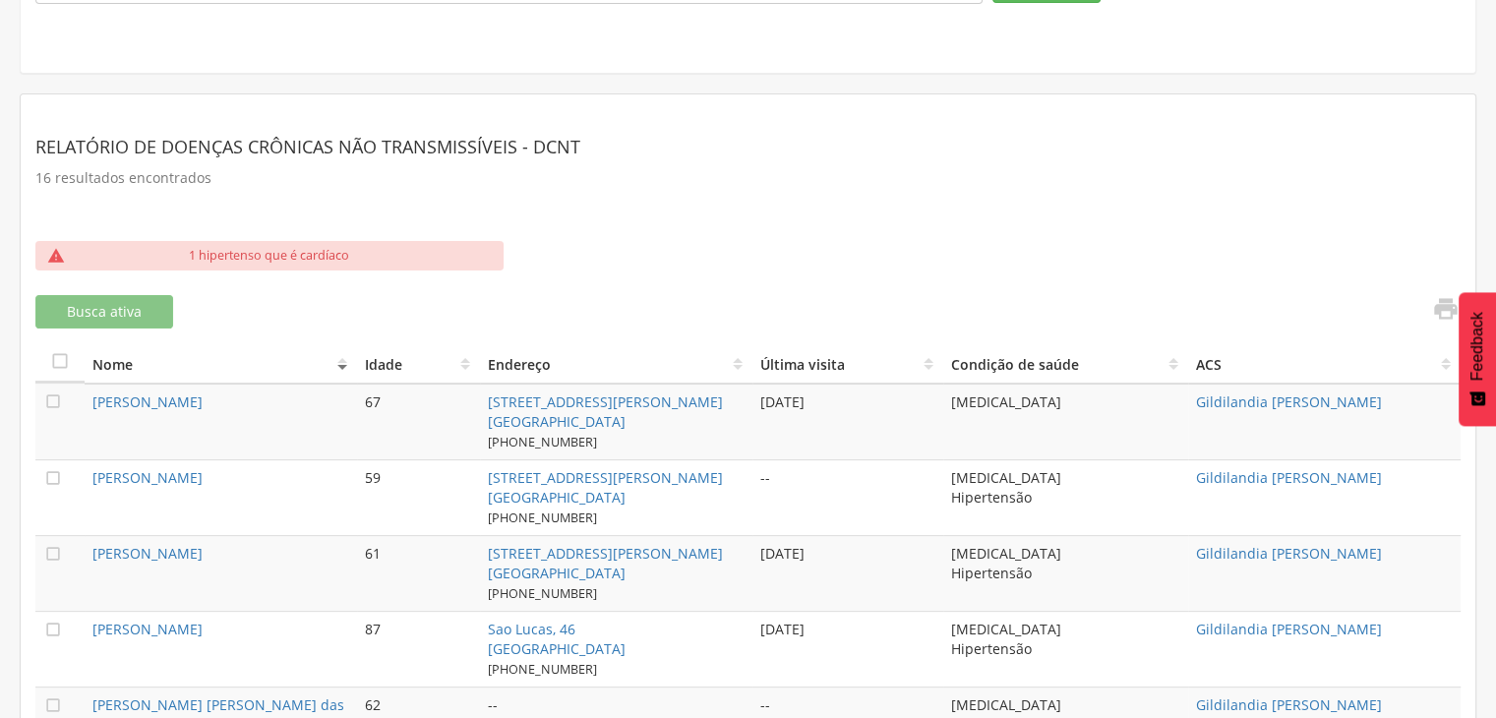
click at [340, 364] on th "Nome" at bounding box center [221, 363] width 272 height 40
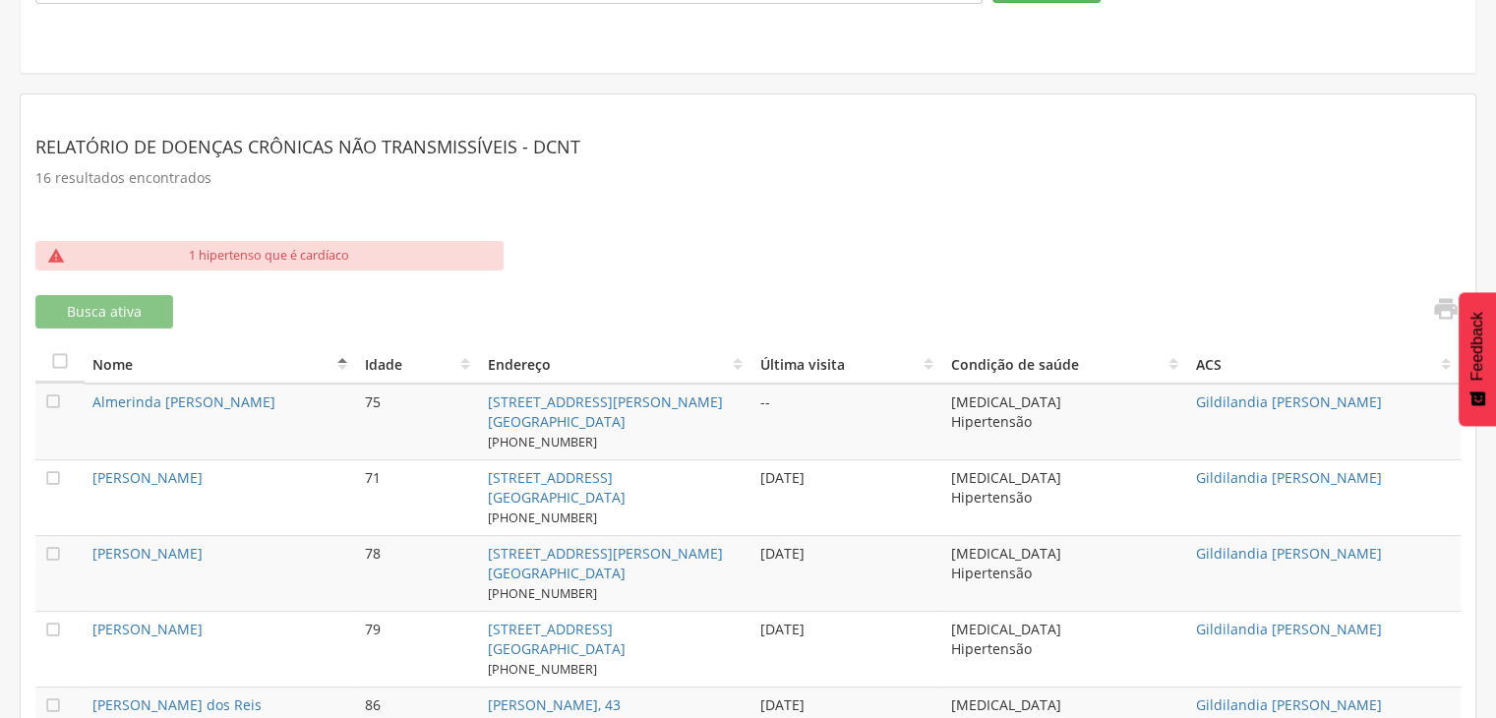
click at [340, 364] on th "Nome" at bounding box center [221, 363] width 272 height 40
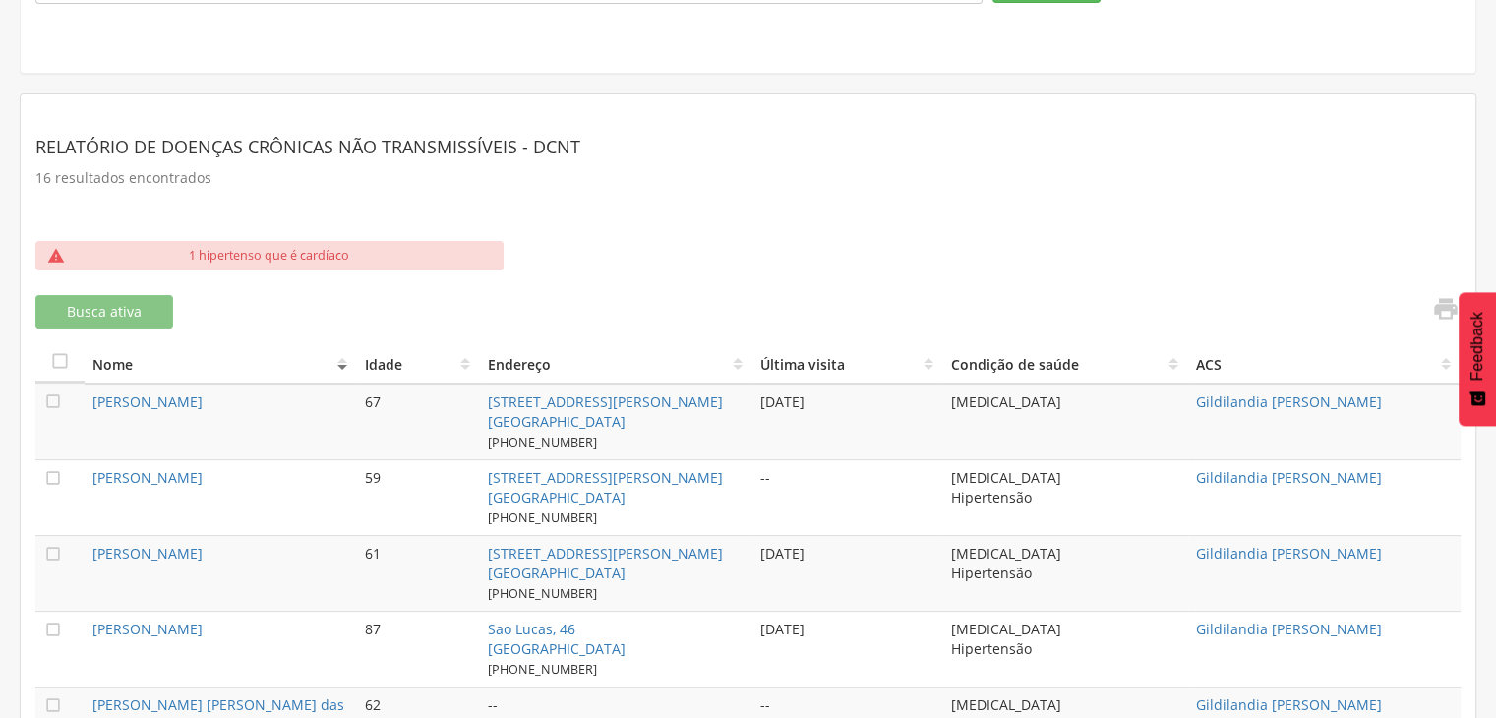
click at [340, 364] on th "Nome" at bounding box center [221, 363] width 272 height 40
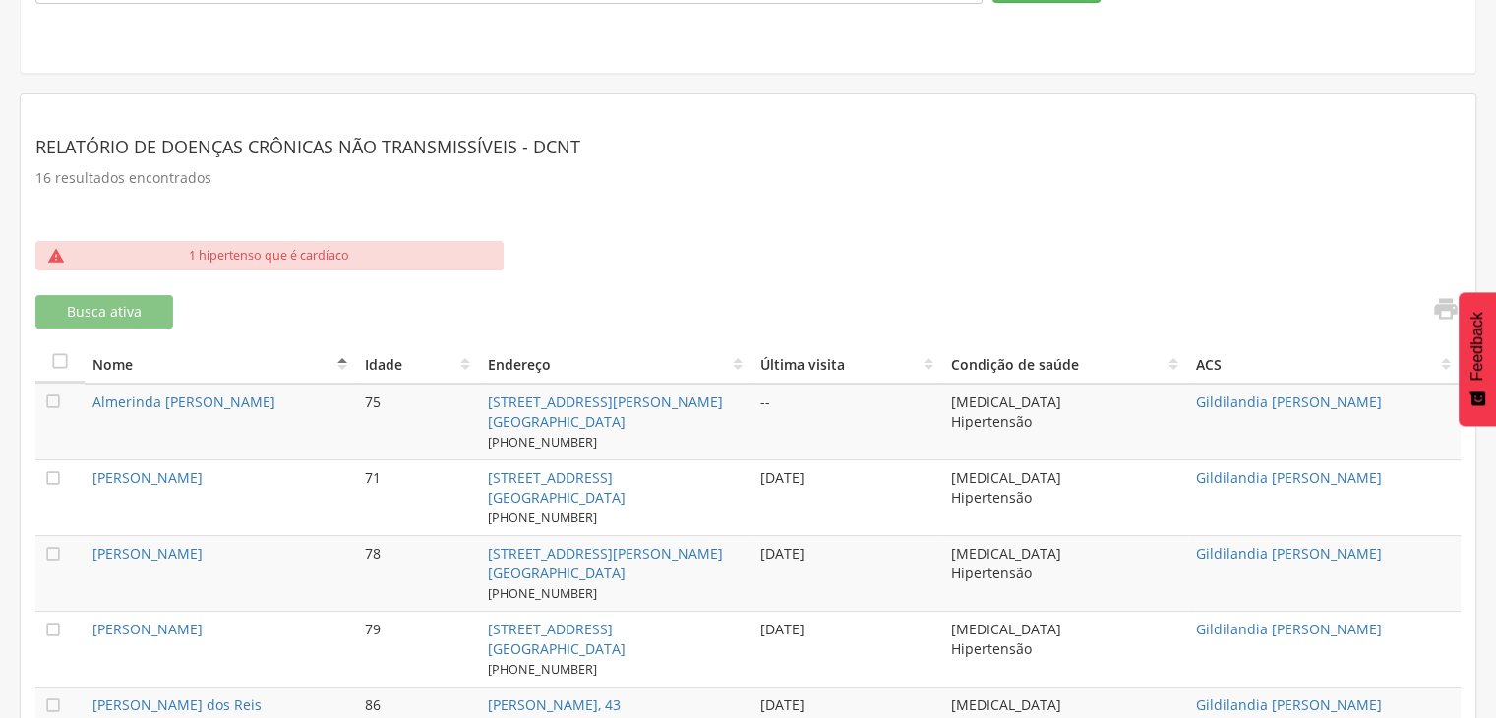
click at [340, 364] on th "Nome" at bounding box center [221, 363] width 272 height 40
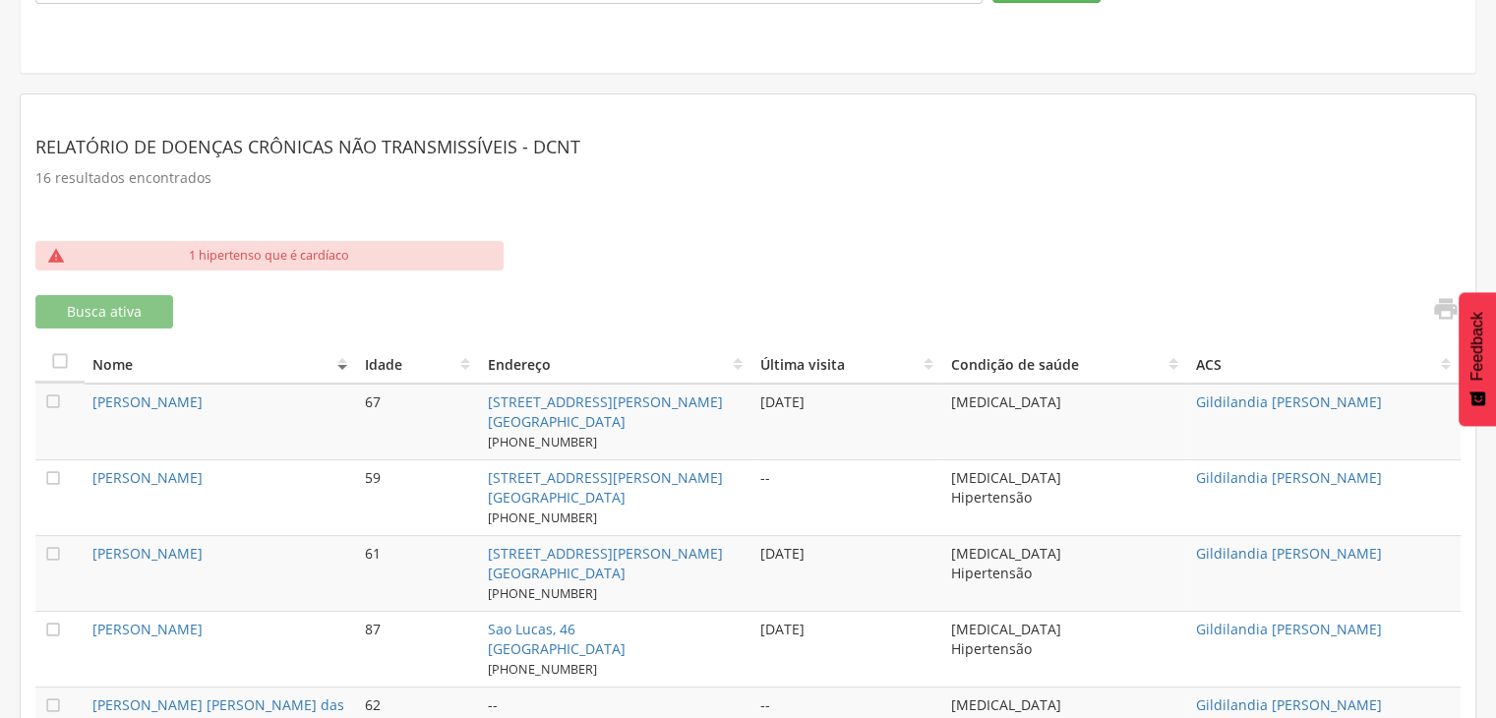
click at [340, 364] on th "Nome" at bounding box center [221, 363] width 272 height 40
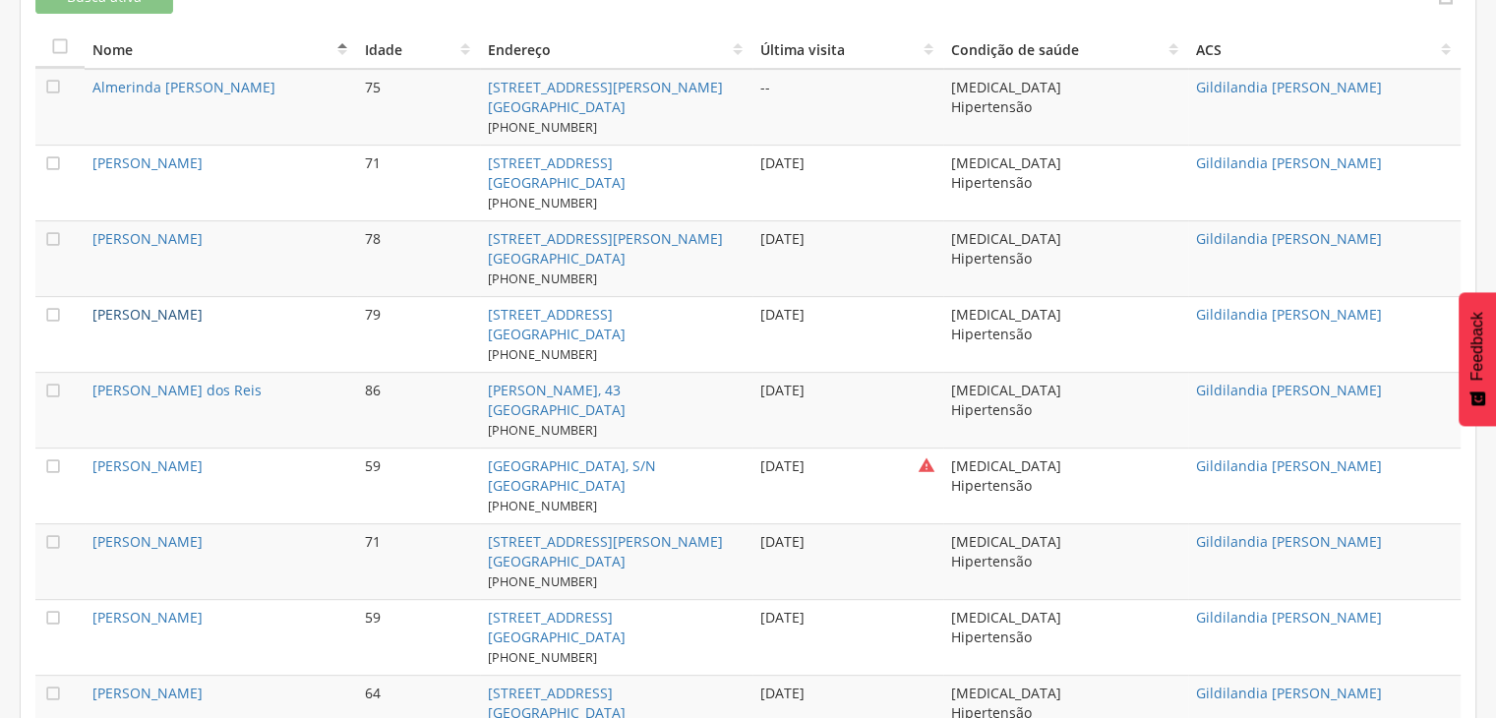
scroll to position [719, 0]
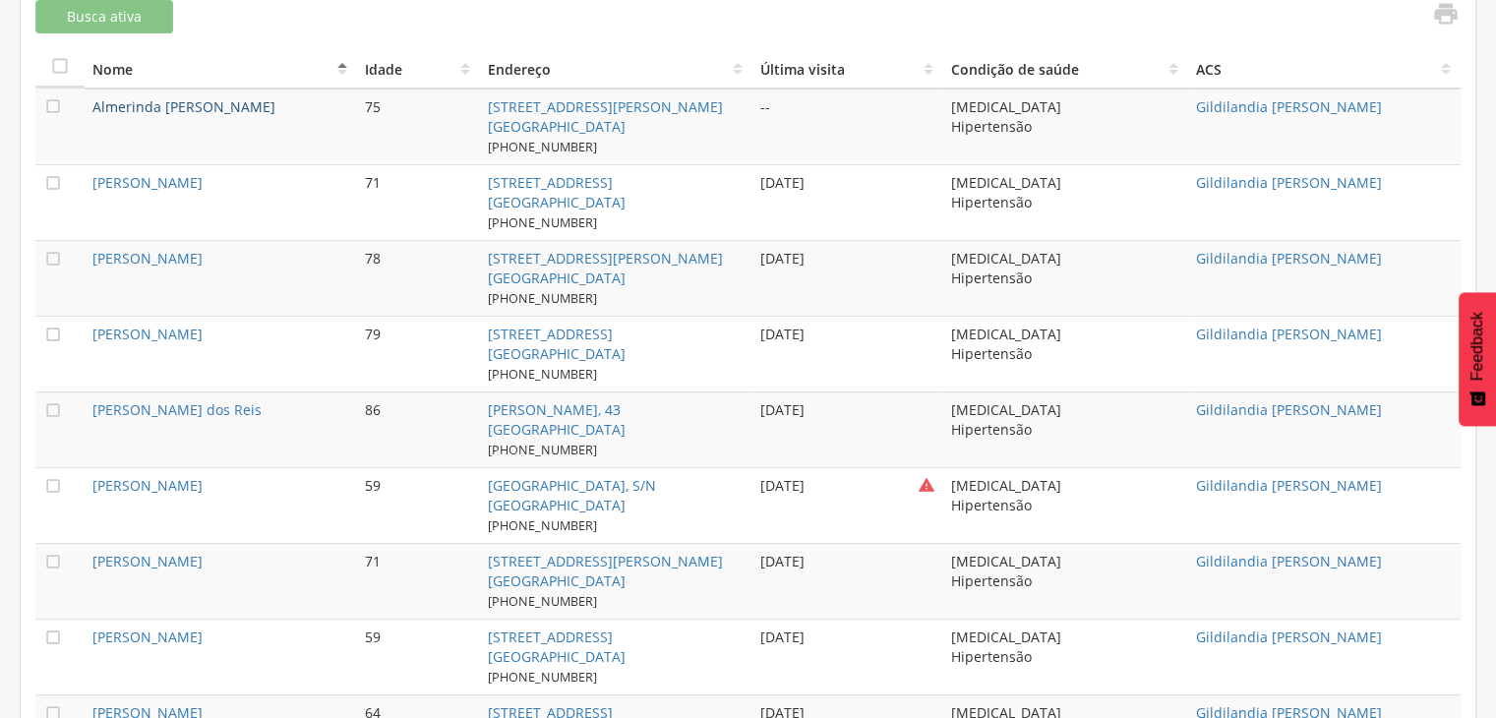
click at [95, 97] on link "Almerinda [PERSON_NAME]" at bounding box center [183, 106] width 183 height 19
type input "**********"
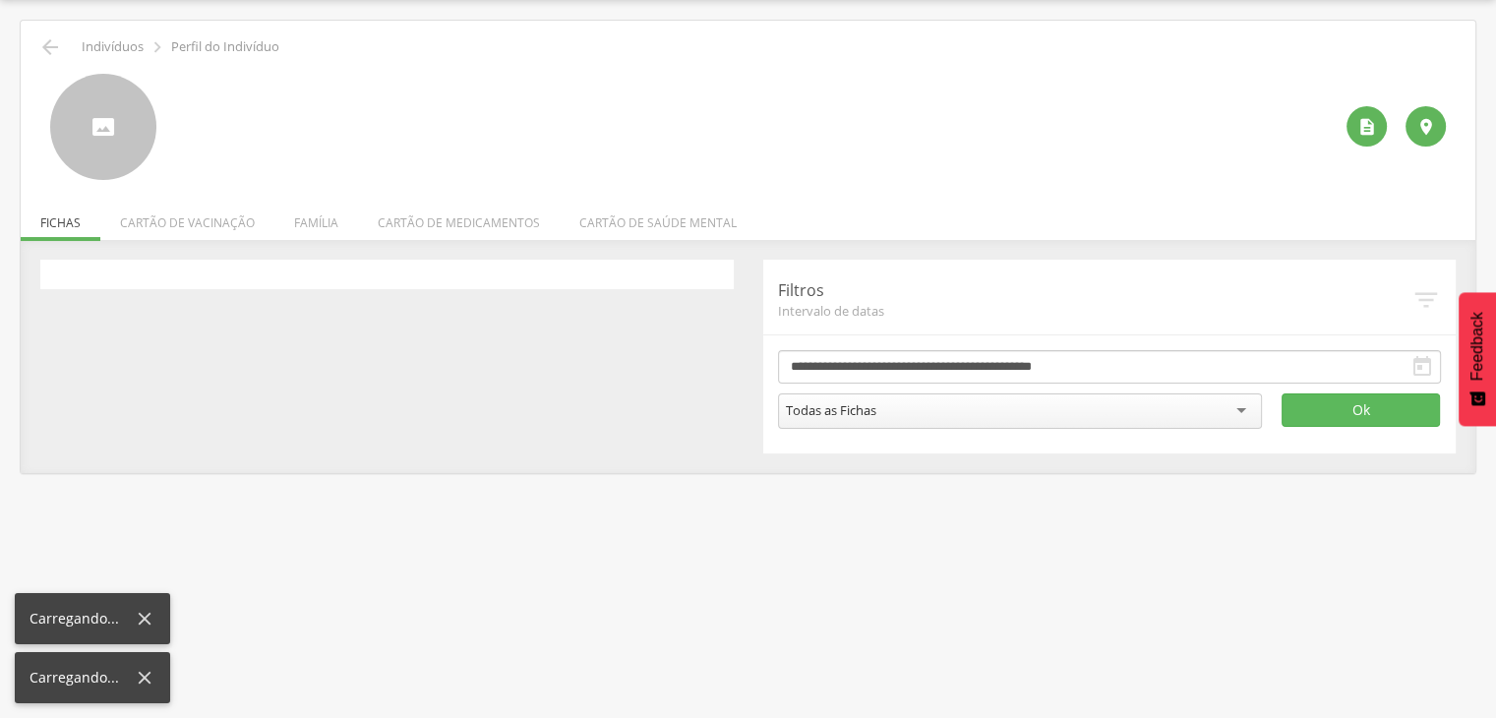
scroll to position [59, 0]
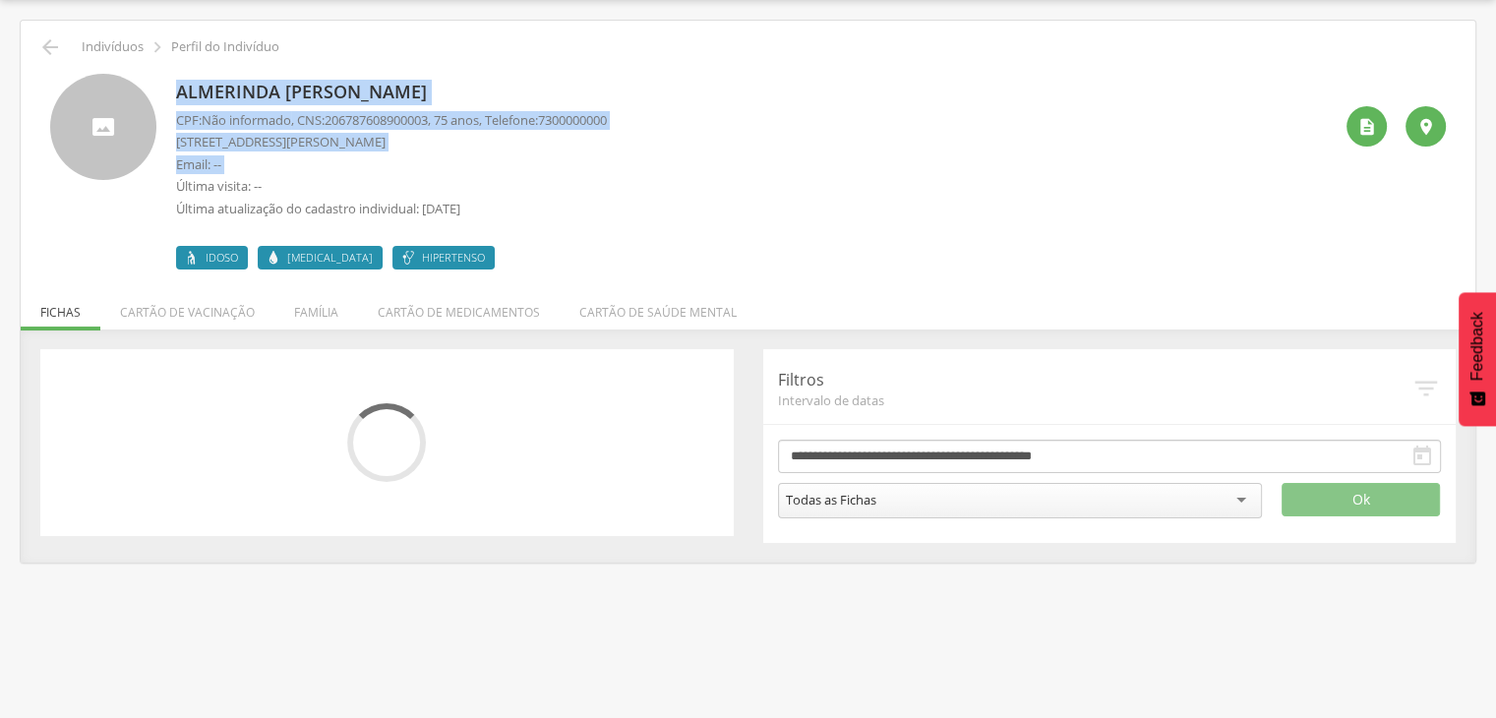
drag, startPoint x: 94, startPoint y: 94, endPoint x: 280, endPoint y: 154, distance: 195.4
click at [280, 154] on div "Almerinda [PERSON_NAME] CPF: Não informado , CNS: [PHONE_NUMBER] , 75 anos, Tel…" at bounding box center [748, 172] width 1396 height 196
click at [283, 156] on p "Email: --" at bounding box center [391, 164] width 431 height 19
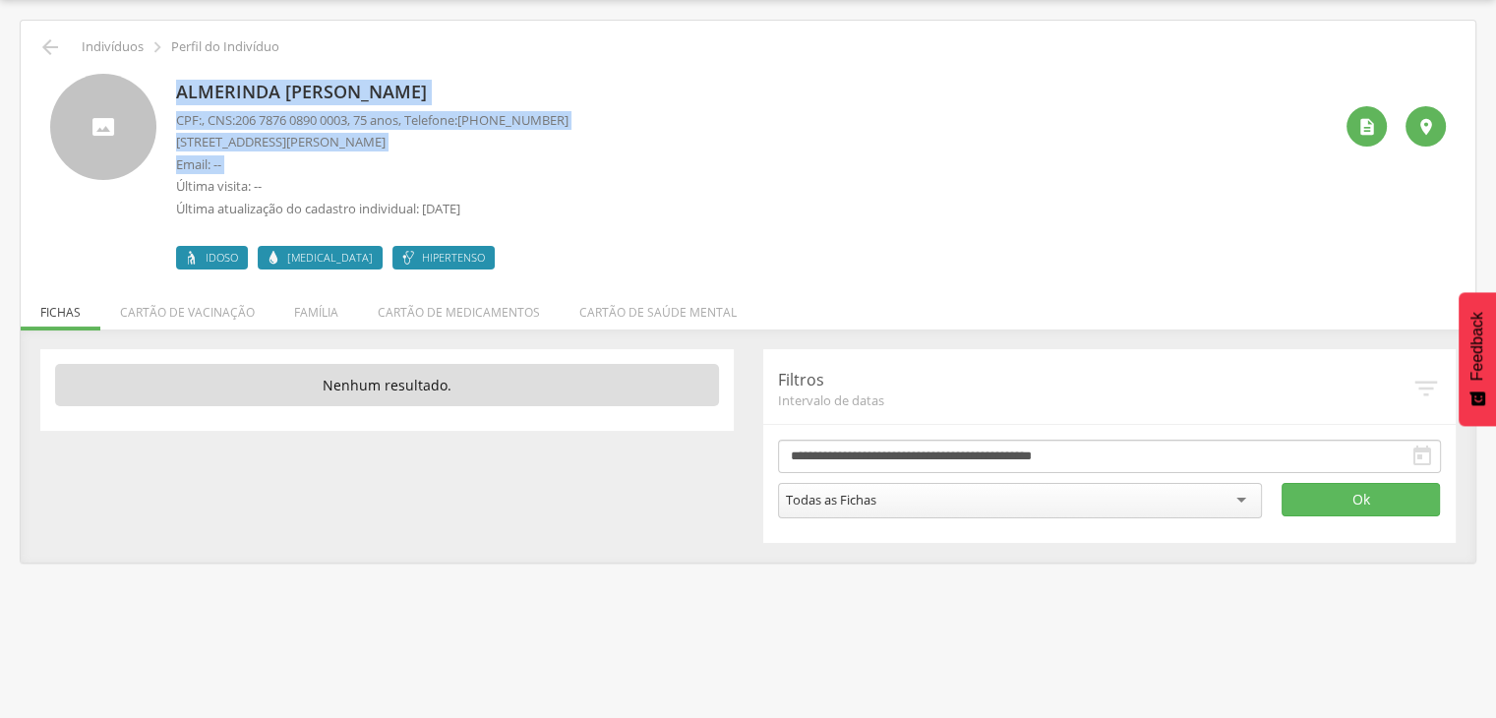
click at [41, 59] on div "Almerinda [PERSON_NAME] CPF: , CNS: [PHONE_NUMBER] , 75 anos, Telefone: [PHONE_…" at bounding box center [747, 164] width 1425 height 210
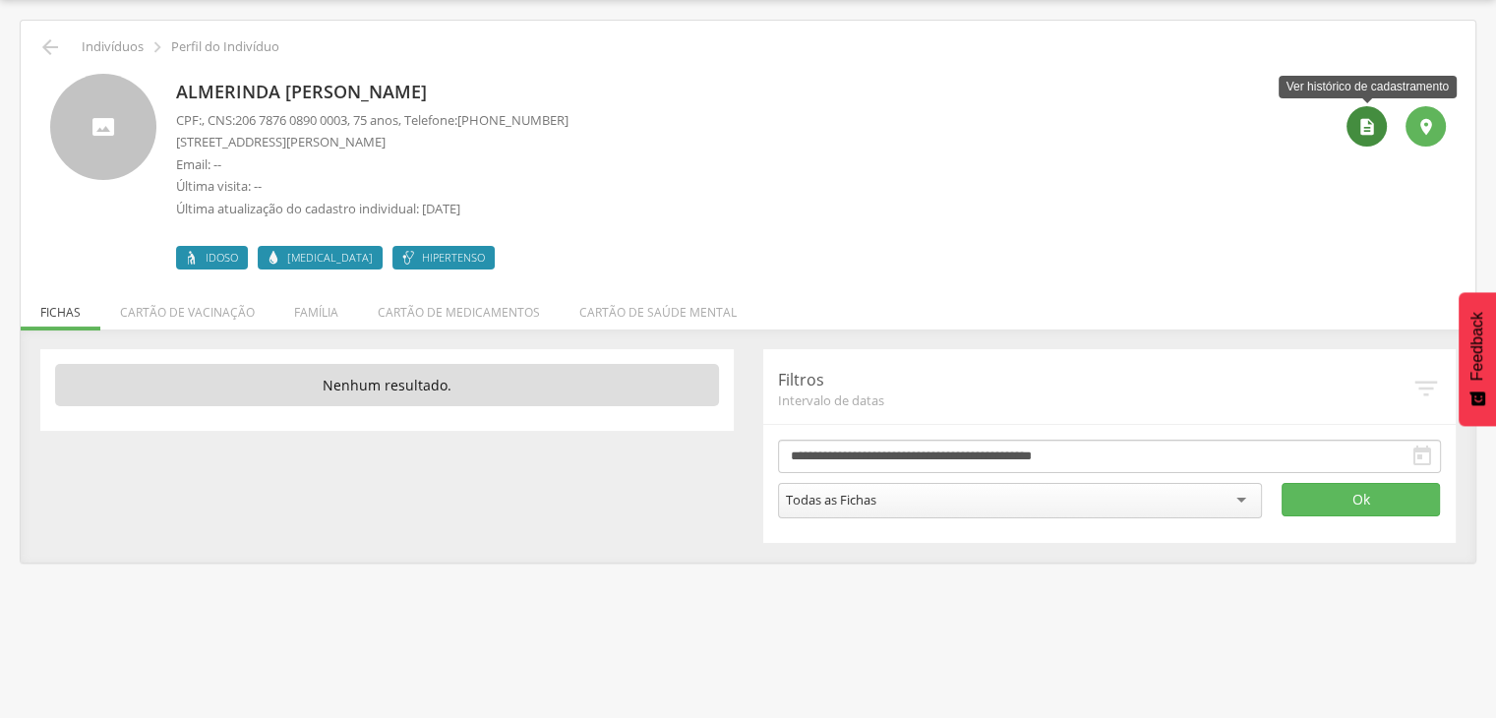
click at [1364, 136] on div "" at bounding box center [1367, 126] width 40 height 40
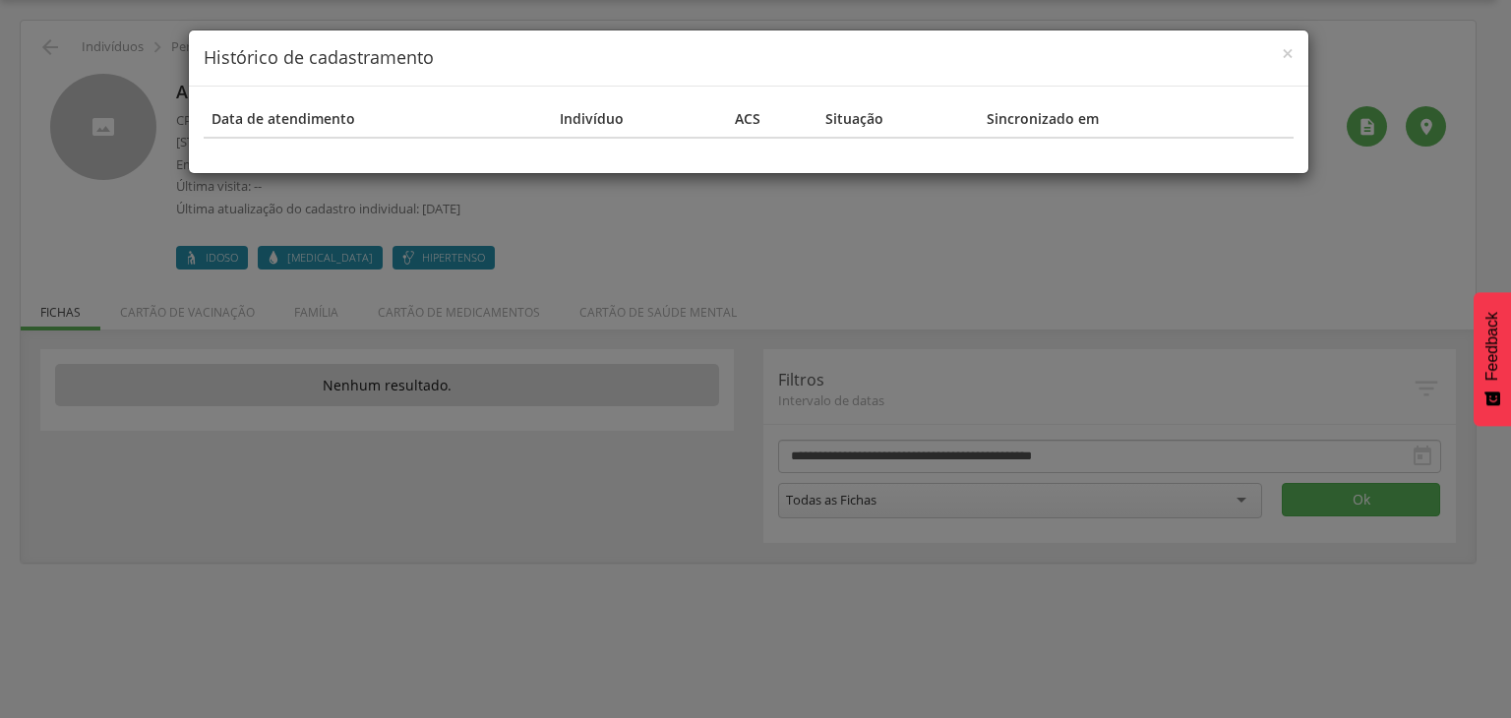
click at [1125, 265] on div "× Histórico de cadastramento Data de atendimento Indivíduo ACS Situação Sincron…" at bounding box center [755, 359] width 1511 height 718
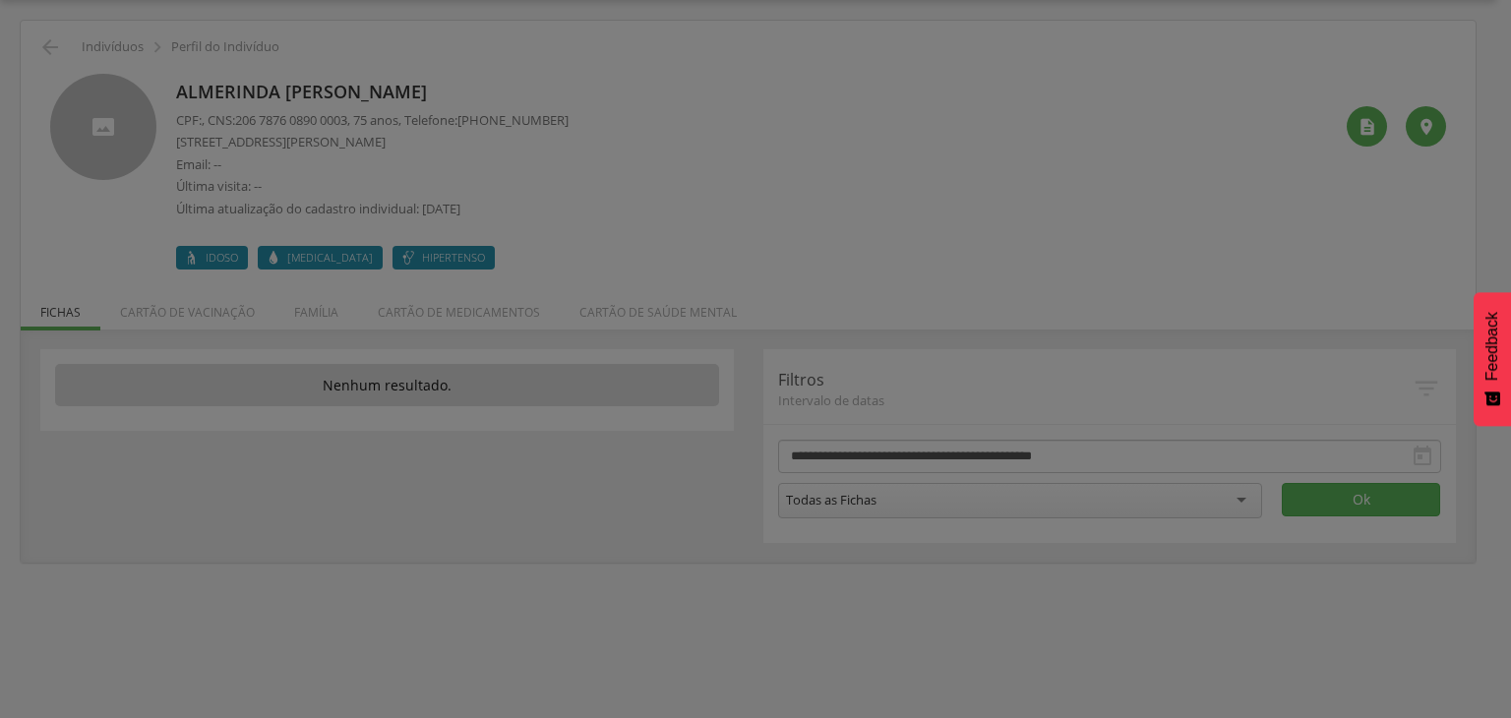
click at [1125, 265] on div "× Histórico de cadastramento Data de atendimento Indivíduo ACS Situação Sincron…" at bounding box center [755, 359] width 1511 height 718
